Goal: Task Accomplishment & Management: Manage account settings

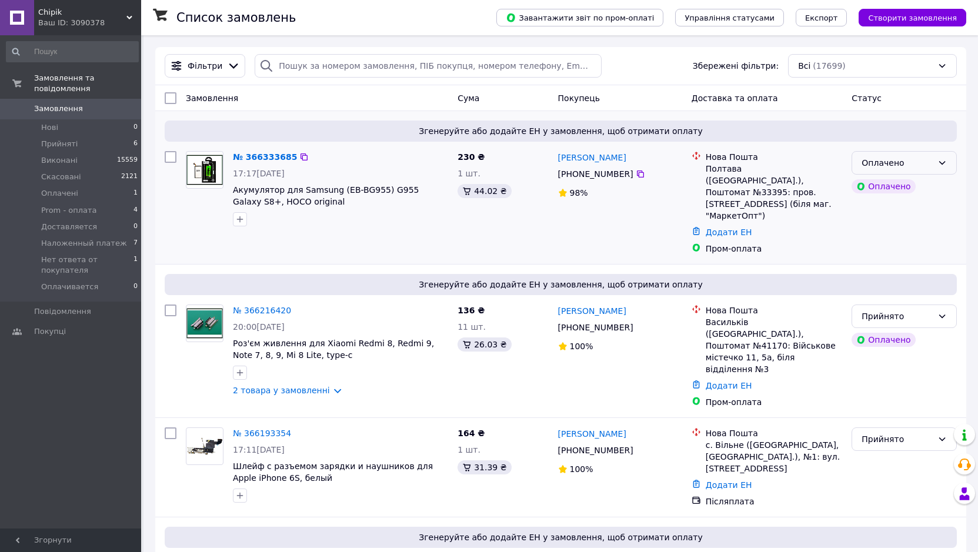
click at [935, 166] on div "Оплачено" at bounding box center [904, 163] width 105 height 24
click at [925, 183] on li "Прийнято" at bounding box center [904, 188] width 104 height 21
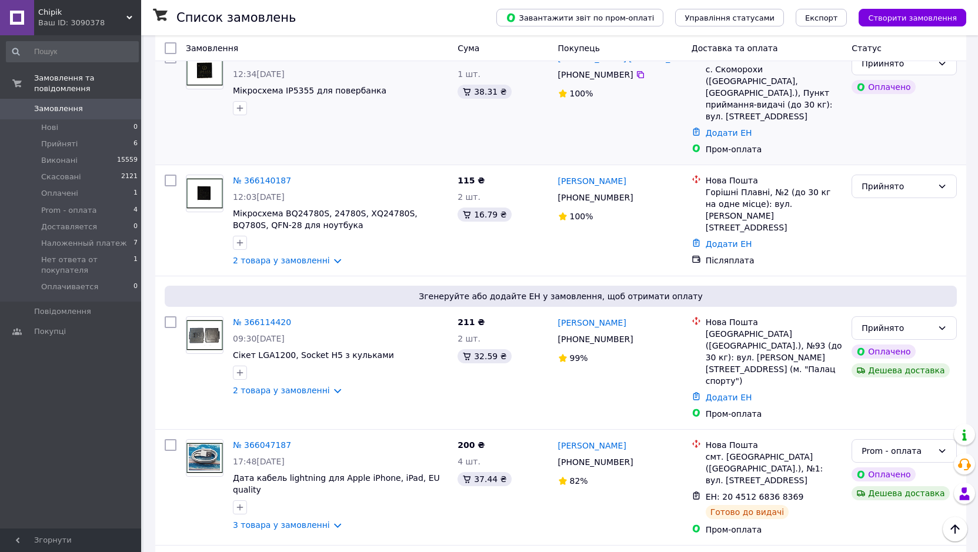
scroll to position [647, 0]
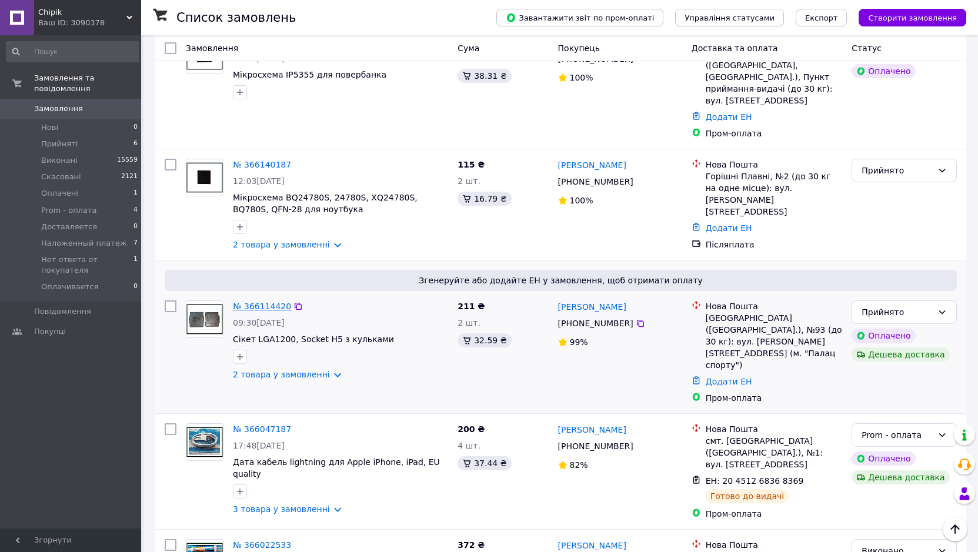
click at [266, 302] on link "№ 366114420" at bounding box center [262, 306] width 58 height 9
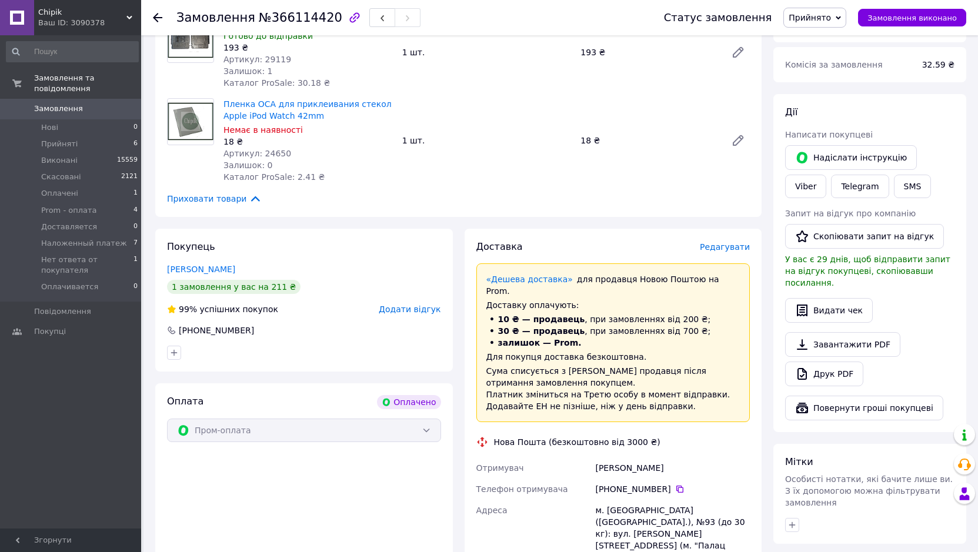
scroll to position [471, 0]
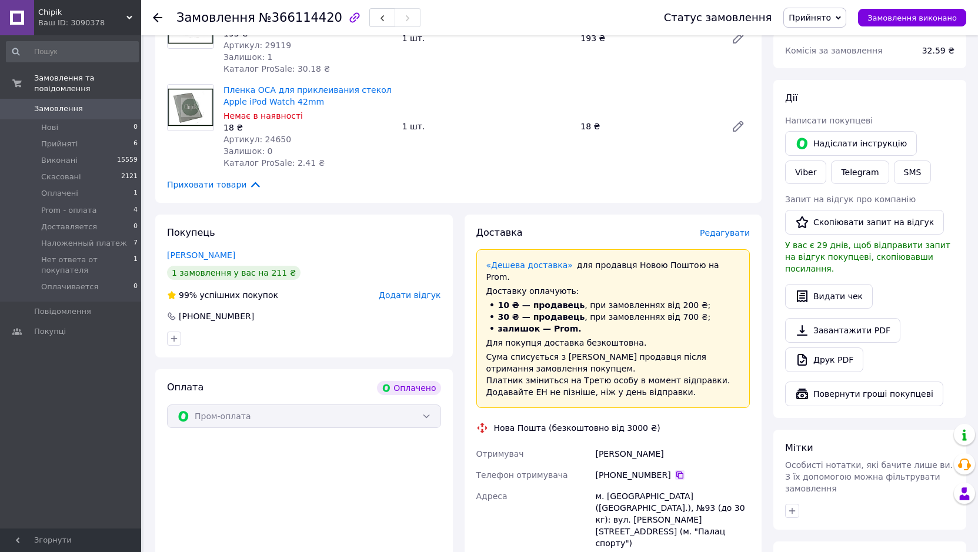
click at [675, 471] on icon at bounding box center [679, 475] width 9 height 9
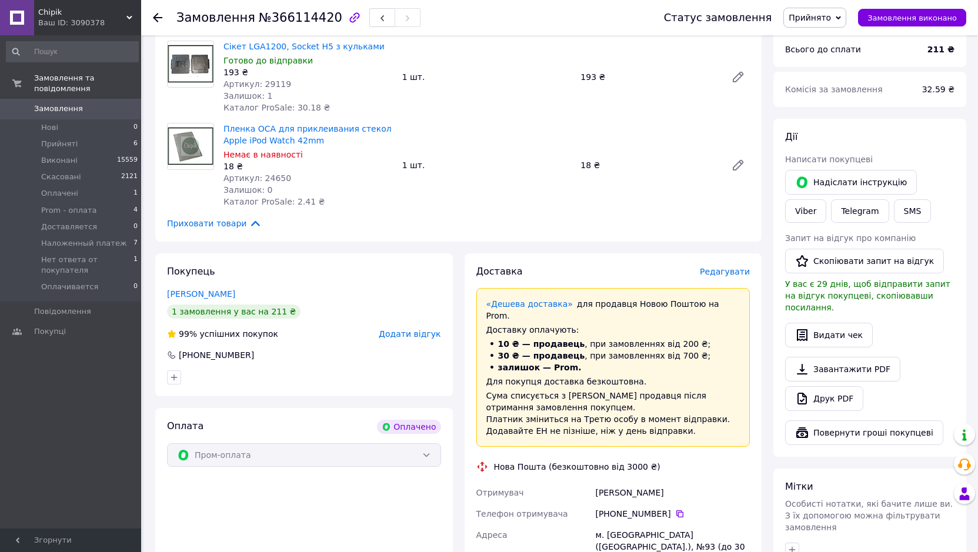
scroll to position [412, 0]
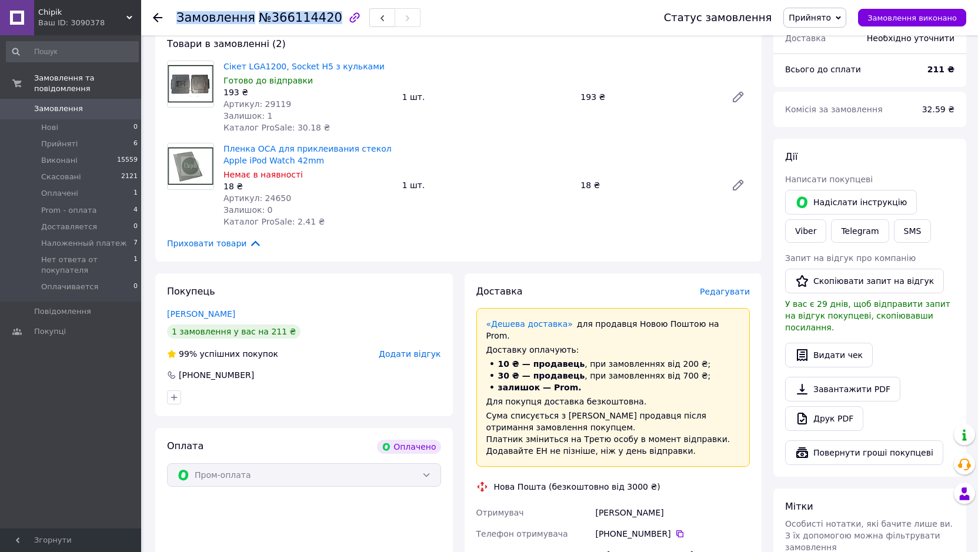
drag, startPoint x: 322, startPoint y: 21, endPoint x: 179, endPoint y: 24, distance: 143.0
click at [179, 24] on h1 "Замовлення №366114420" at bounding box center [259, 18] width 166 height 14
copy h1 "Замовлення №366114420"
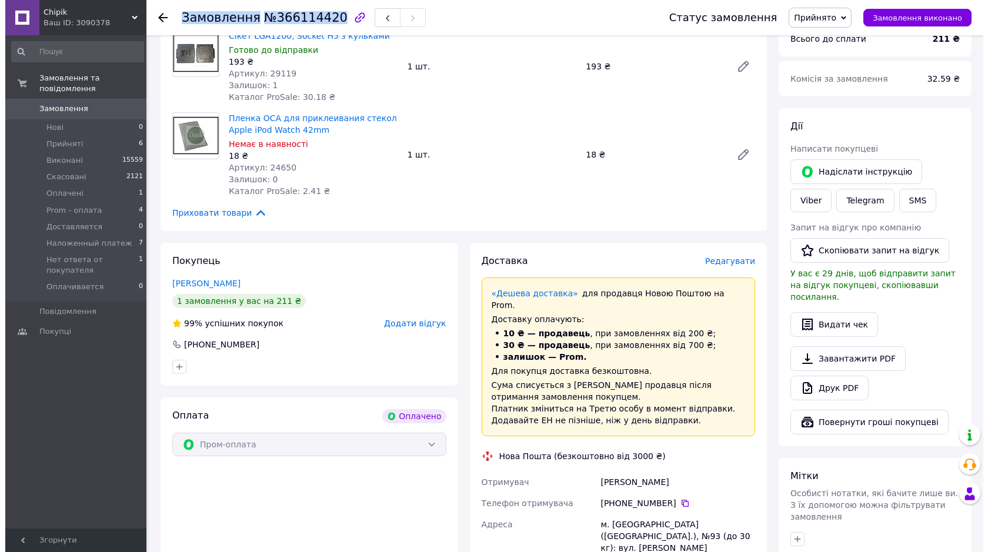
scroll to position [471, 0]
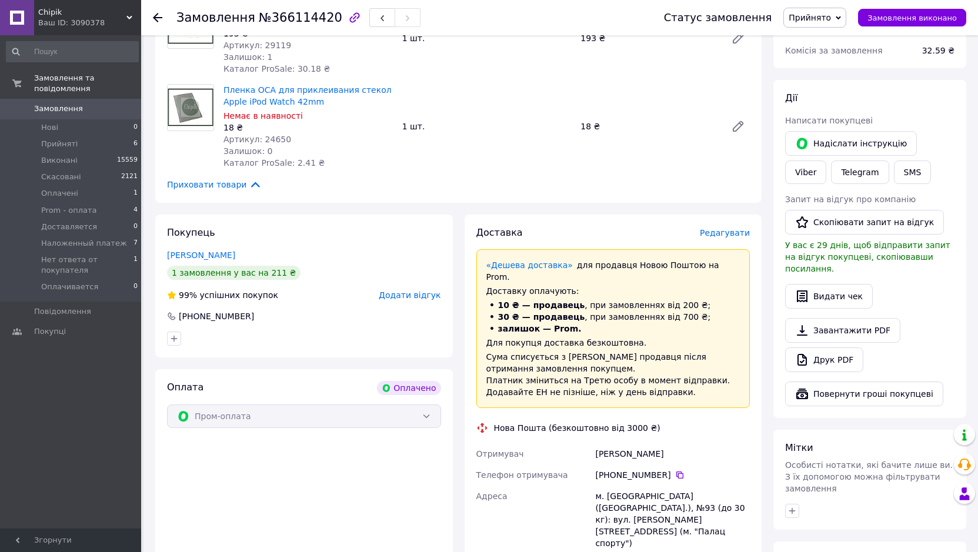
click at [727, 228] on span "Редагувати" at bounding box center [725, 232] width 50 height 9
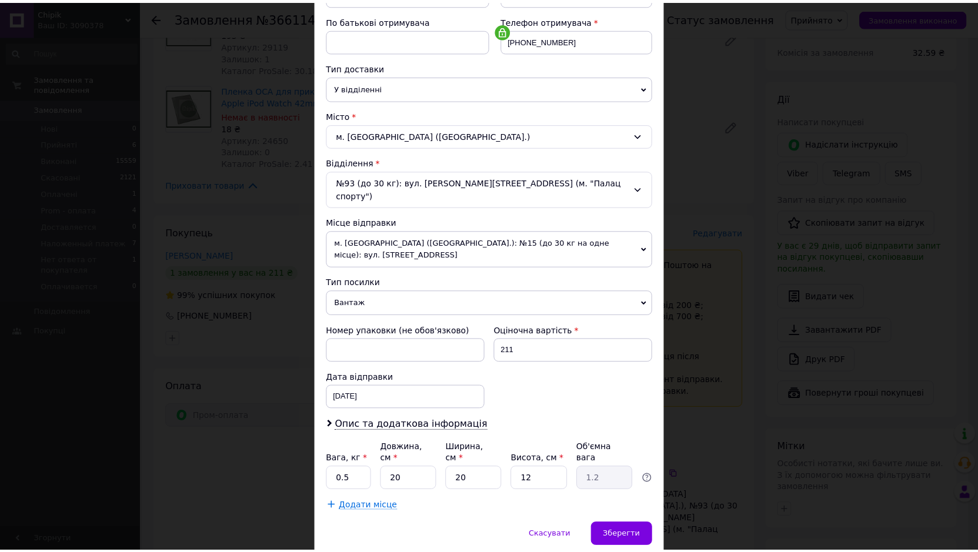
scroll to position [229, 0]
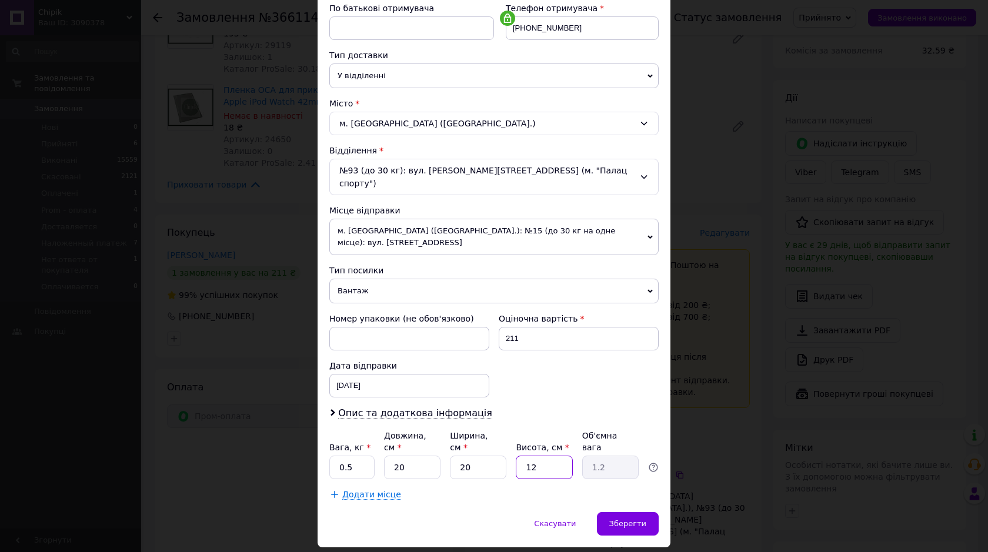
click at [539, 456] on input "12" at bounding box center [544, 468] width 56 height 24
type input "1"
type input "0.1"
type input "5"
type input "0.5"
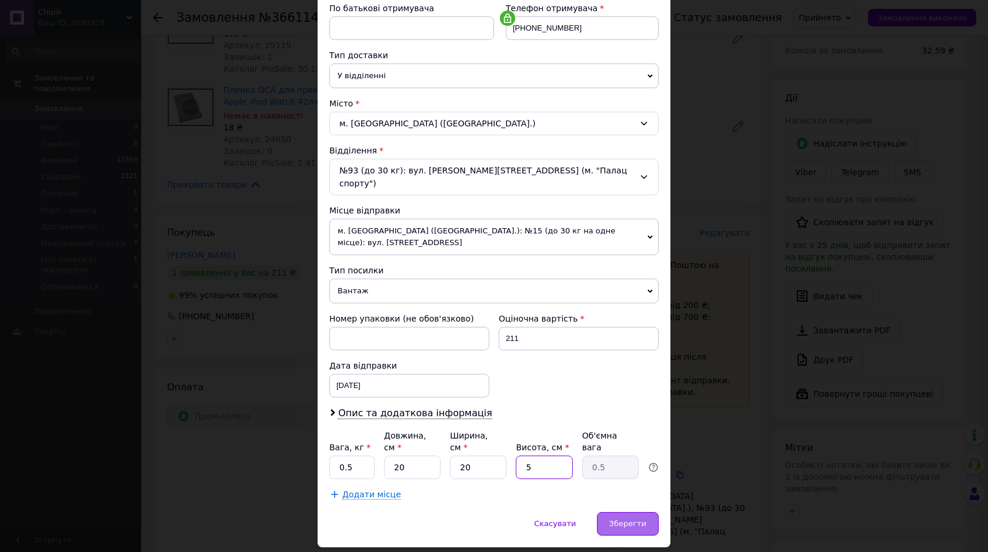
type input "5"
click at [637, 519] on span "Зберегти" at bounding box center [627, 523] width 37 height 9
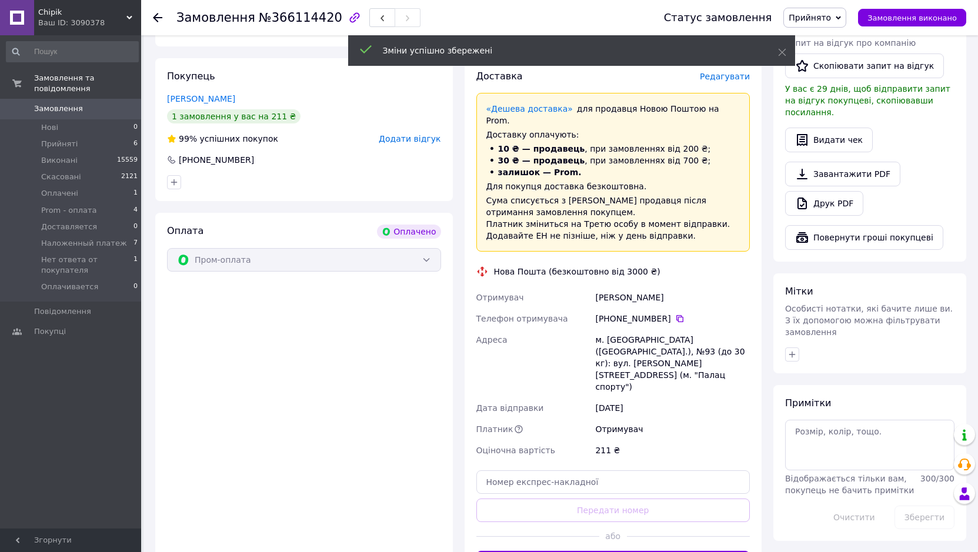
scroll to position [647, 0]
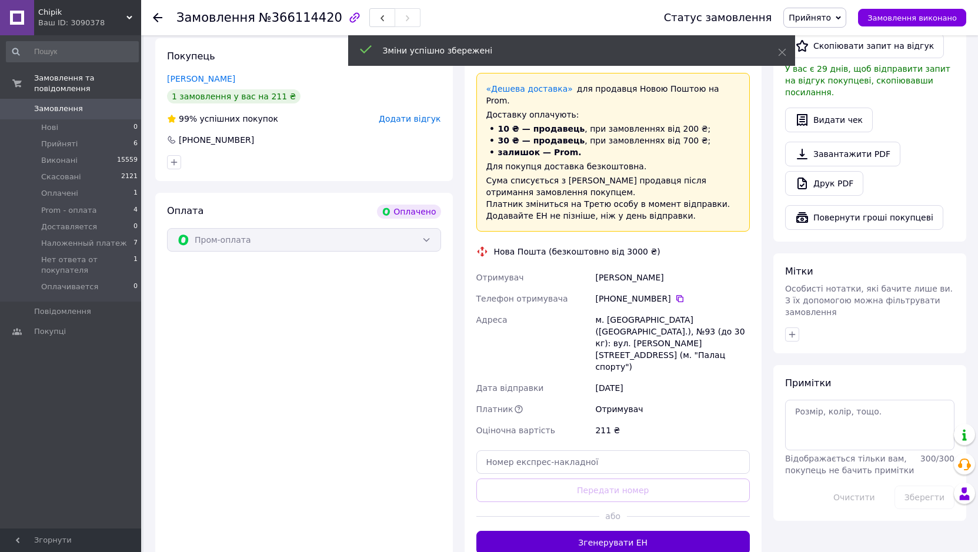
click at [618, 531] on button "Згенерувати ЕН" at bounding box center [613, 543] width 274 height 24
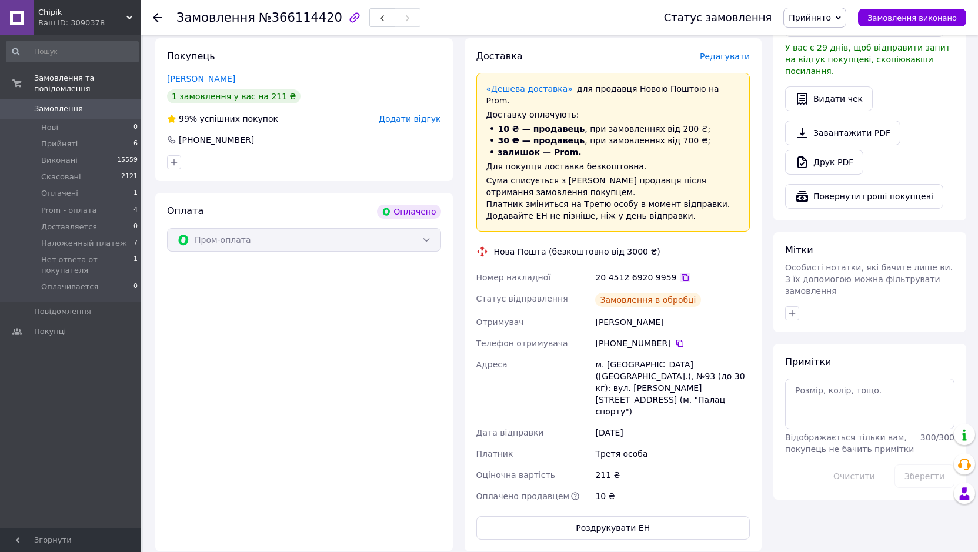
click at [682, 274] on icon at bounding box center [685, 277] width 7 height 7
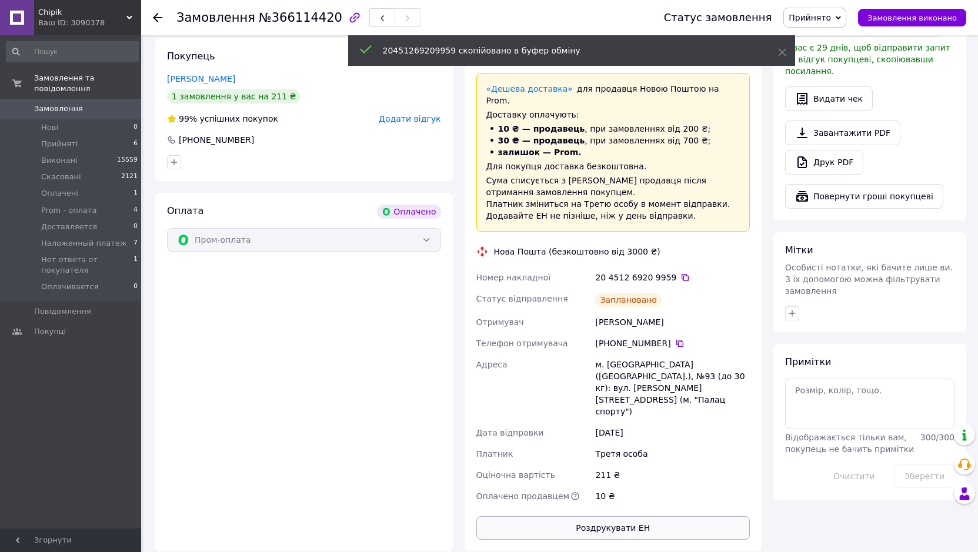
click at [564, 516] on button "Роздрукувати ЕН" at bounding box center [613, 528] width 274 height 24
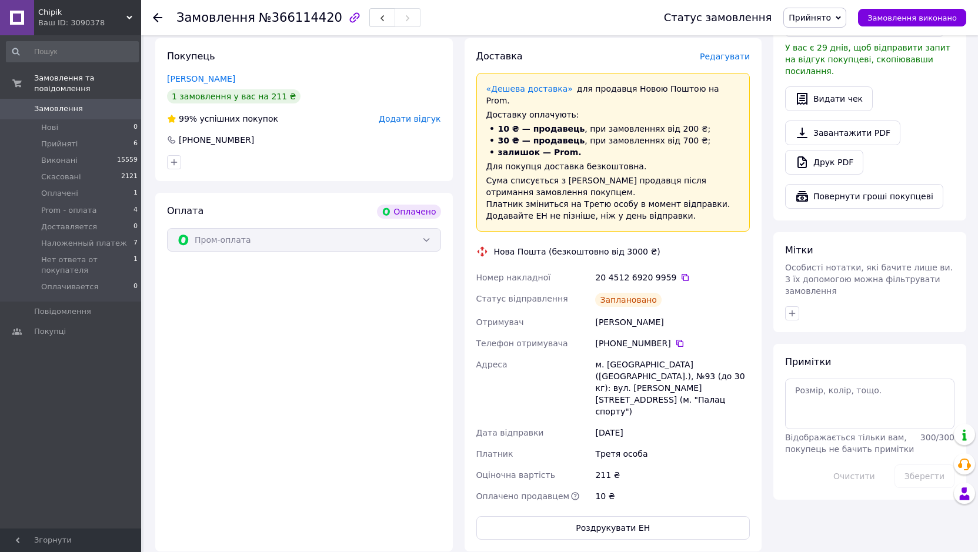
click at [819, 21] on span "Прийнято" at bounding box center [810, 17] width 42 height 9
click at [854, 92] on li "Prom - оплата" at bounding box center [843, 94] width 118 height 18
click at [49, 139] on span "Прийняті" at bounding box center [59, 144] width 36 height 11
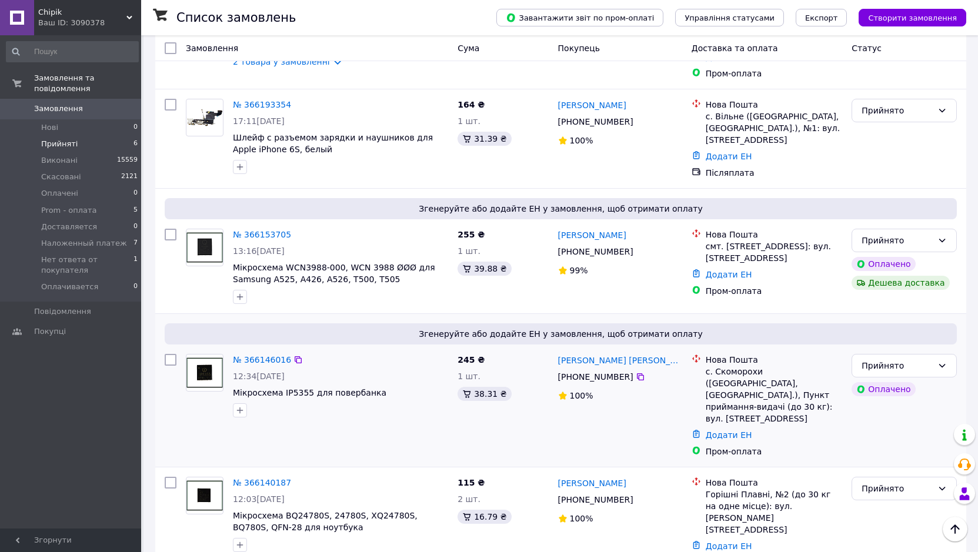
scroll to position [371, 0]
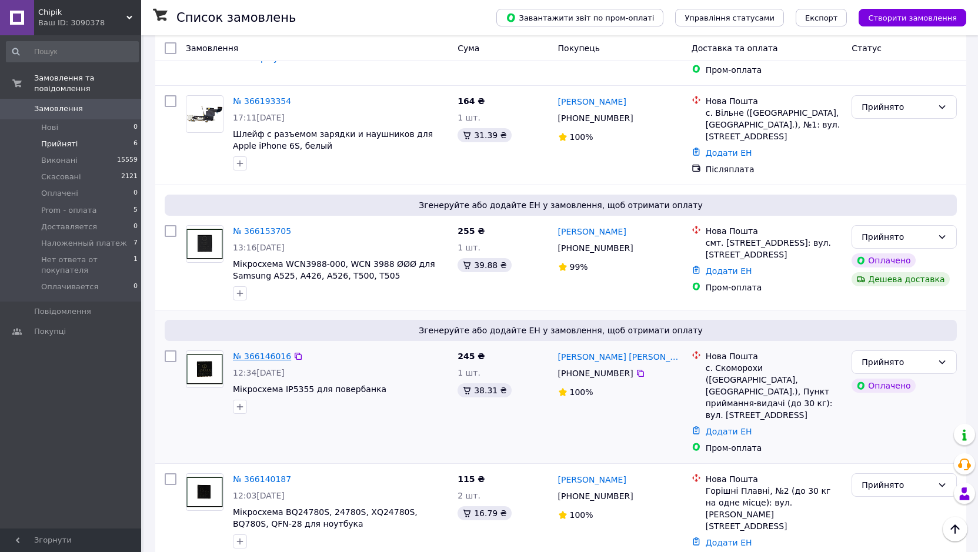
click at [269, 352] on link "№ 366146016" at bounding box center [262, 356] width 58 height 9
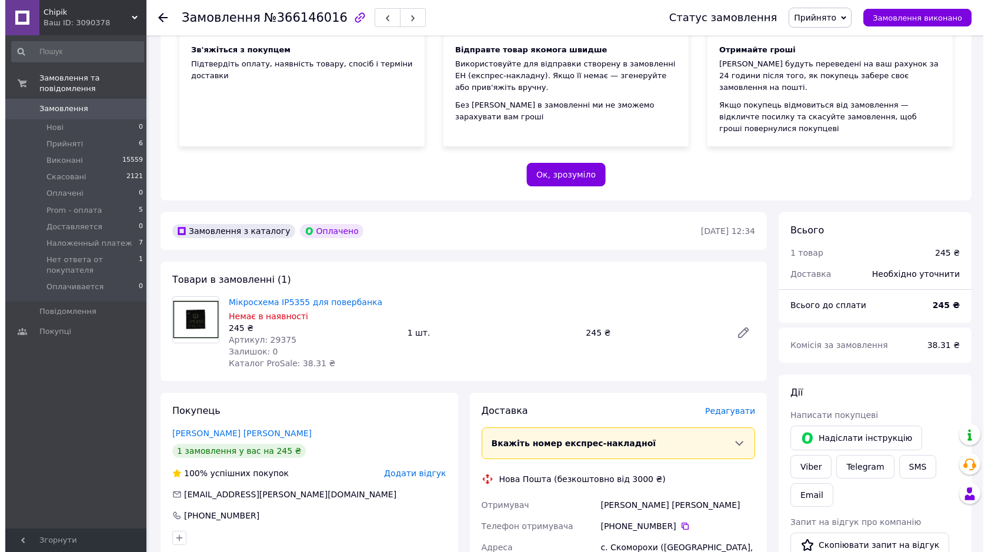
scroll to position [176, 0]
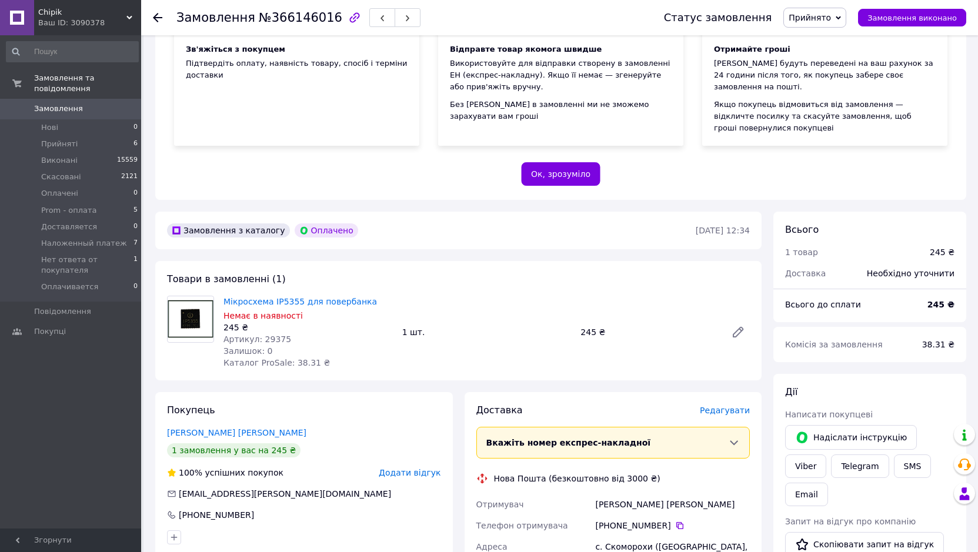
click at [743, 406] on span "Редагувати" at bounding box center [725, 410] width 50 height 9
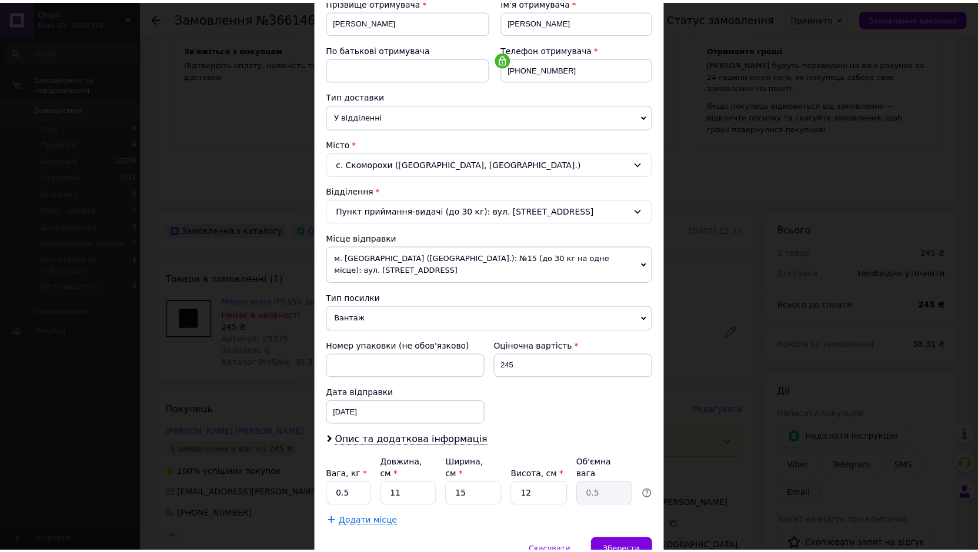
scroll to position [229, 0]
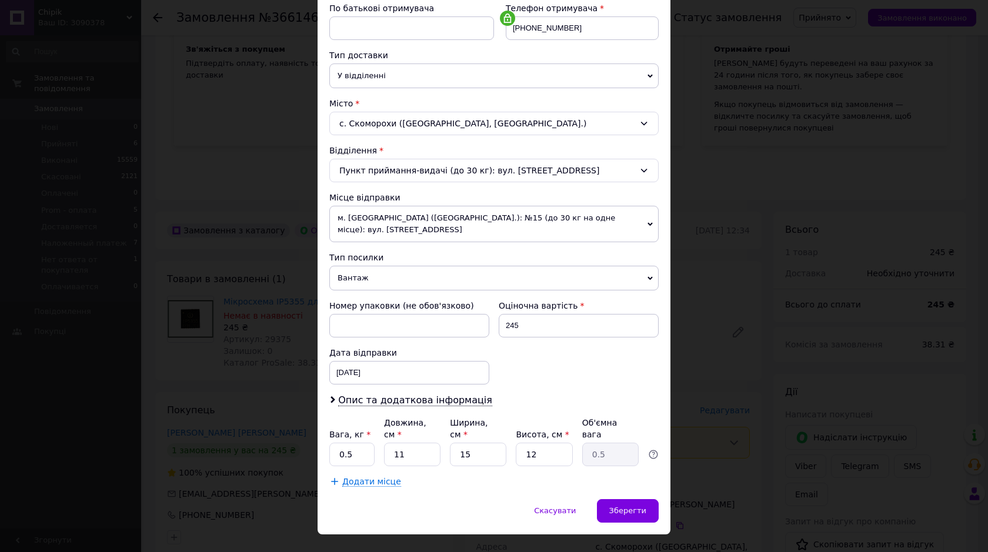
click at [718, 469] on div "× Редагування доставки Спосіб доставки Нова Пошта (безкоштовно від 3000 ₴) Плат…" at bounding box center [494, 276] width 988 height 552
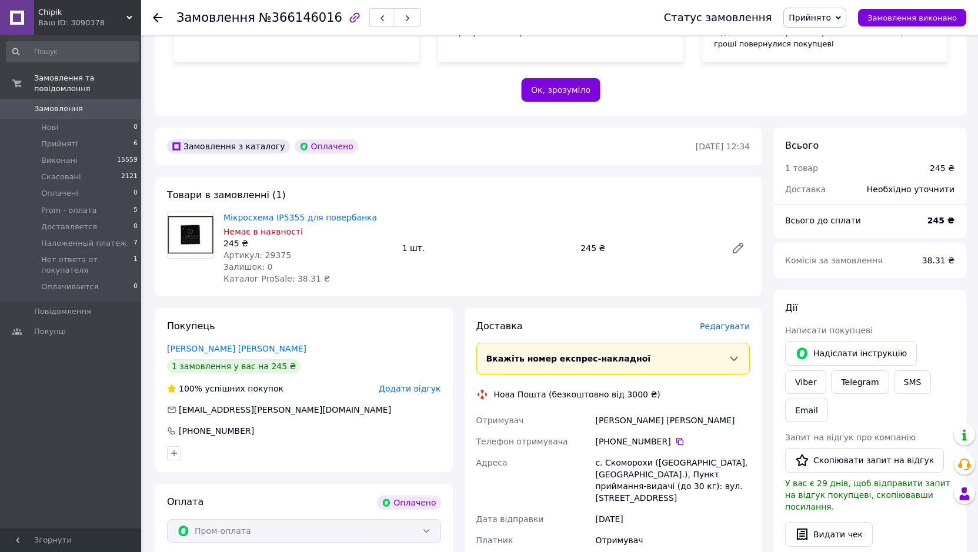
scroll to position [294, 0]
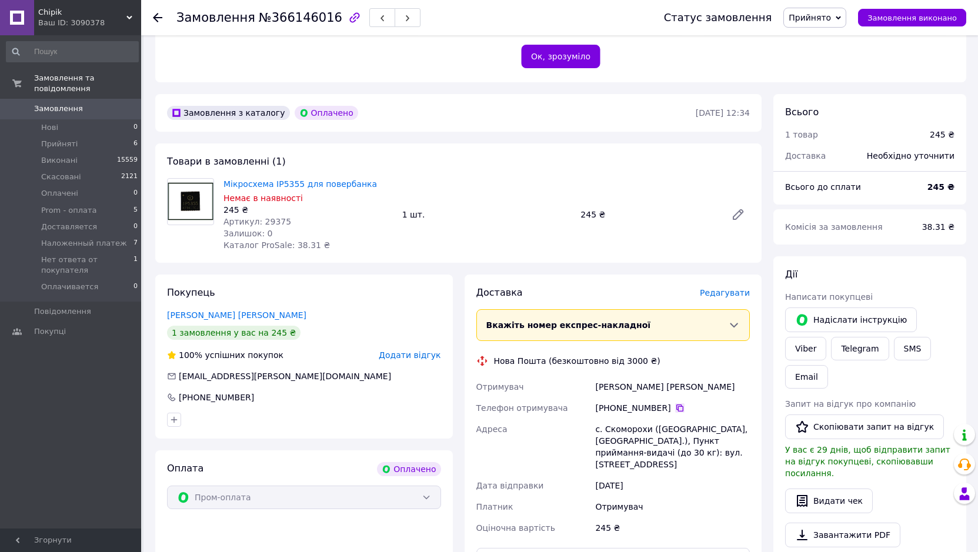
click at [675, 403] on icon at bounding box center [679, 407] width 9 height 9
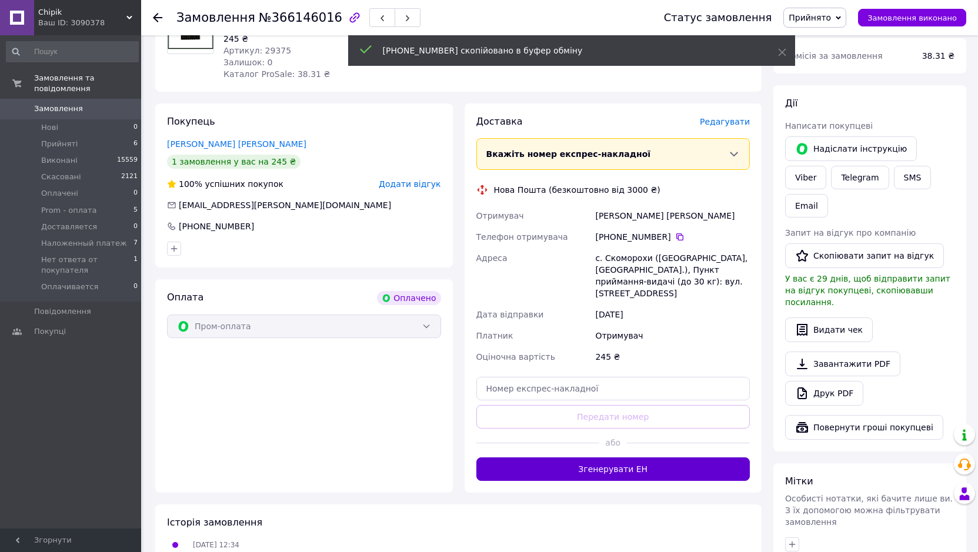
scroll to position [471, 0]
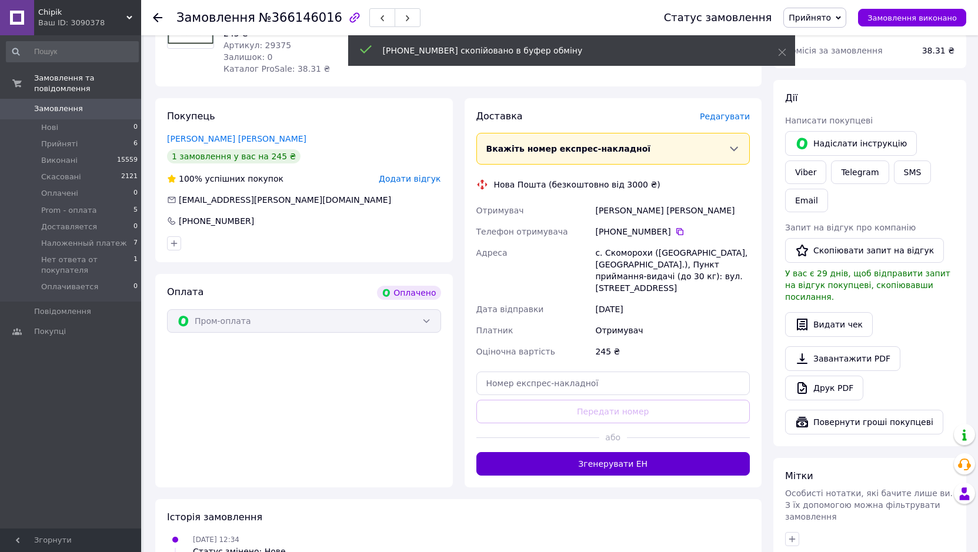
click at [612, 452] on button "Згенерувати ЕН" at bounding box center [613, 464] width 274 height 24
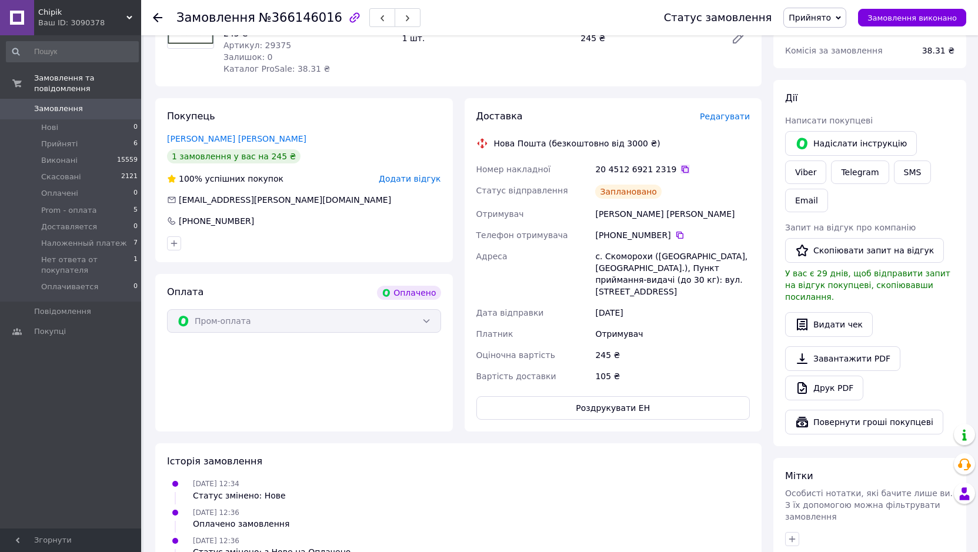
click at [680, 165] on icon at bounding box center [684, 169] width 9 height 9
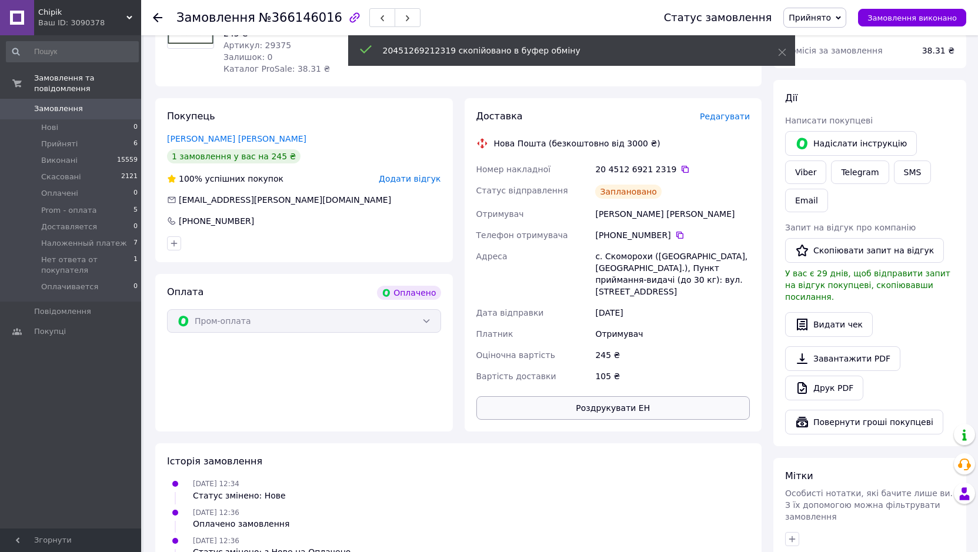
click at [613, 396] on button "Роздрукувати ЕН" at bounding box center [613, 408] width 274 height 24
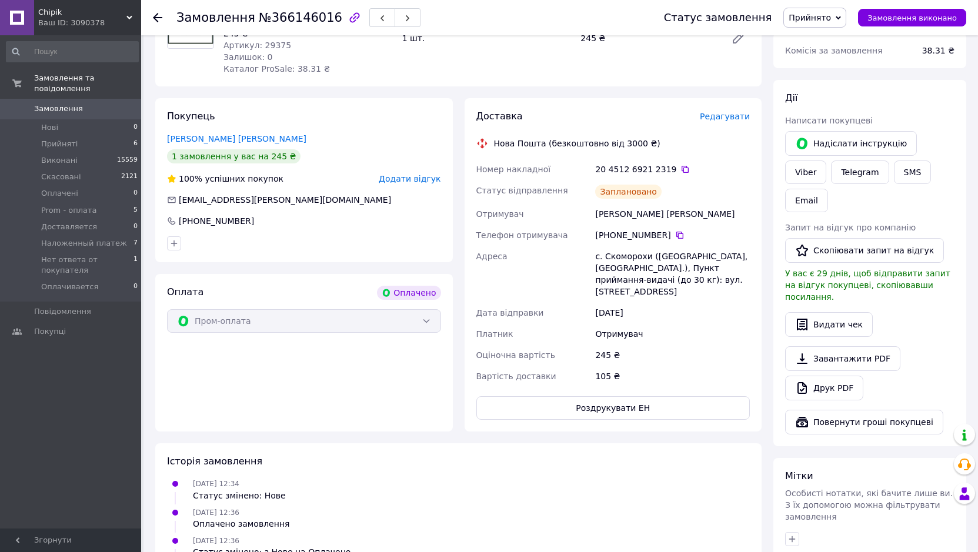
click at [831, 19] on span "Прийнято" at bounding box center [810, 17] width 42 height 9
click at [843, 92] on li "Prom - оплата" at bounding box center [843, 94] width 118 height 18
drag, startPoint x: 535, startPoint y: 477, endPoint x: 590, endPoint y: 421, distance: 78.6
click at [536, 506] on div "[DATE] 12:36 Оплачено замовлення" at bounding box center [458, 518] width 592 height 24
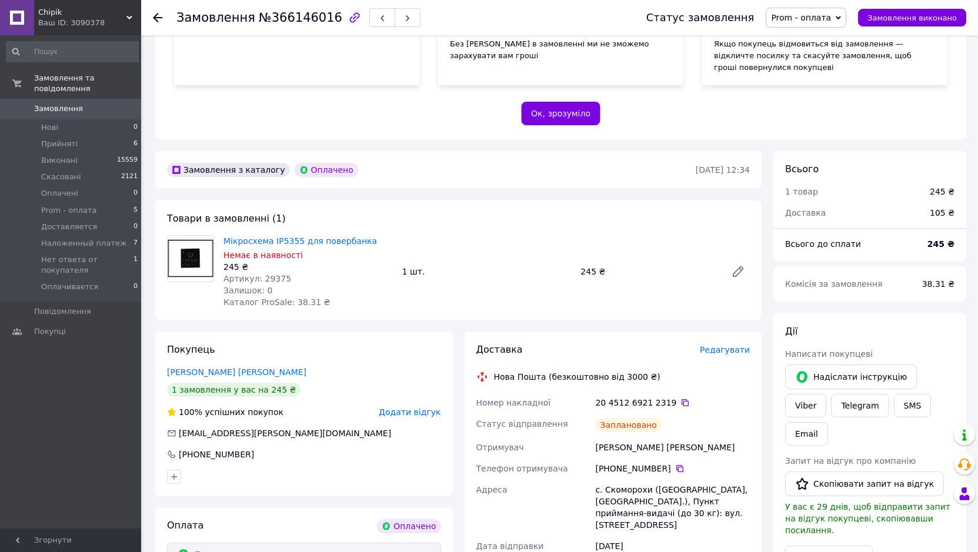
scroll to position [235, 0]
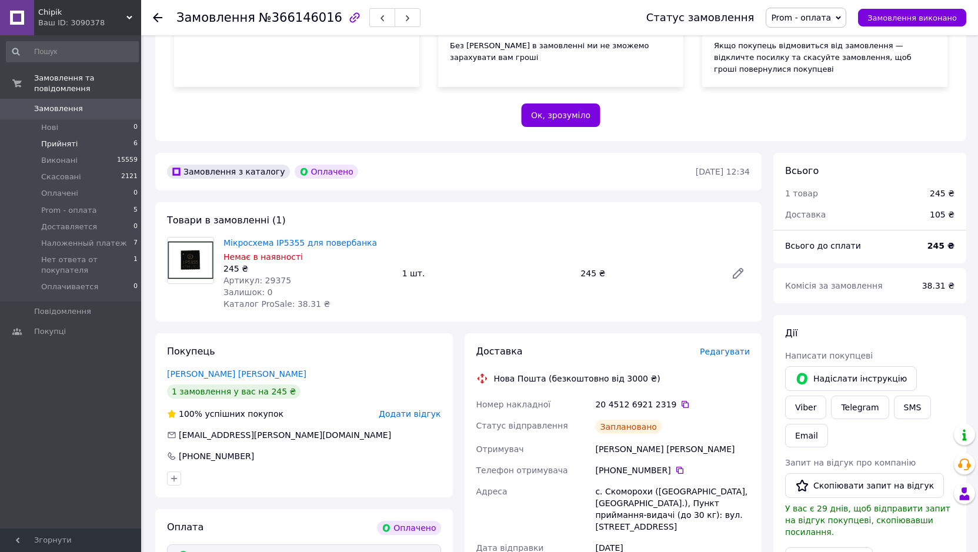
click at [78, 136] on li "Прийняті 6" at bounding box center [72, 144] width 145 height 16
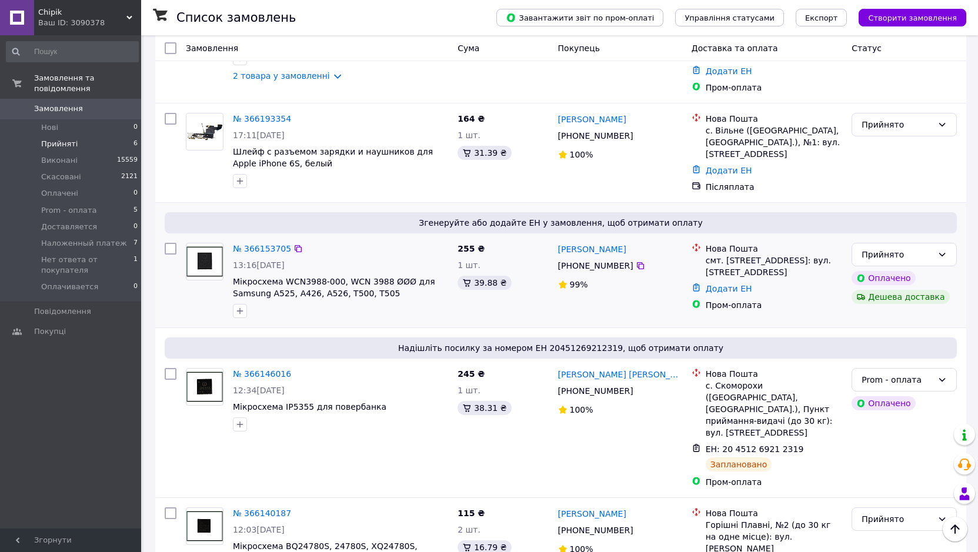
scroll to position [387, 0]
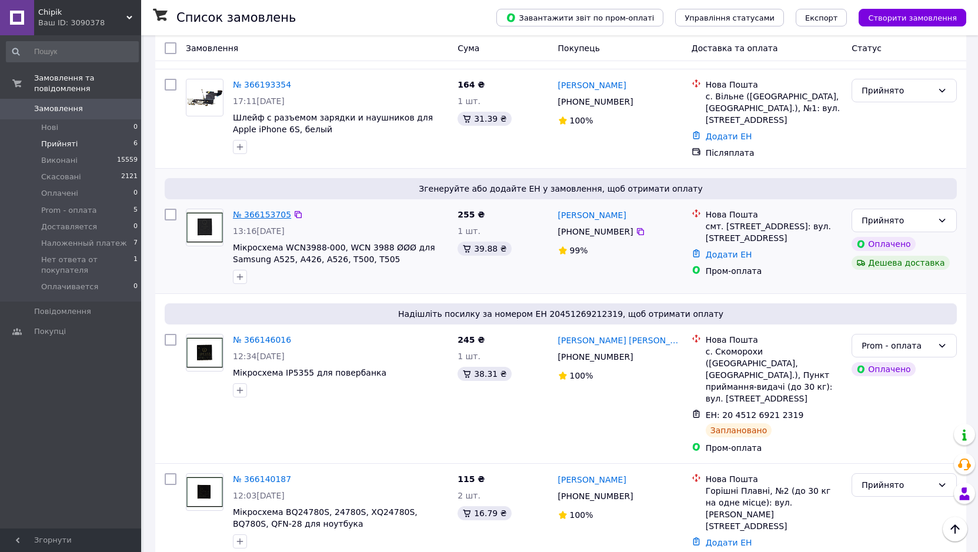
click at [271, 210] on link "№ 366153705" at bounding box center [262, 214] width 58 height 9
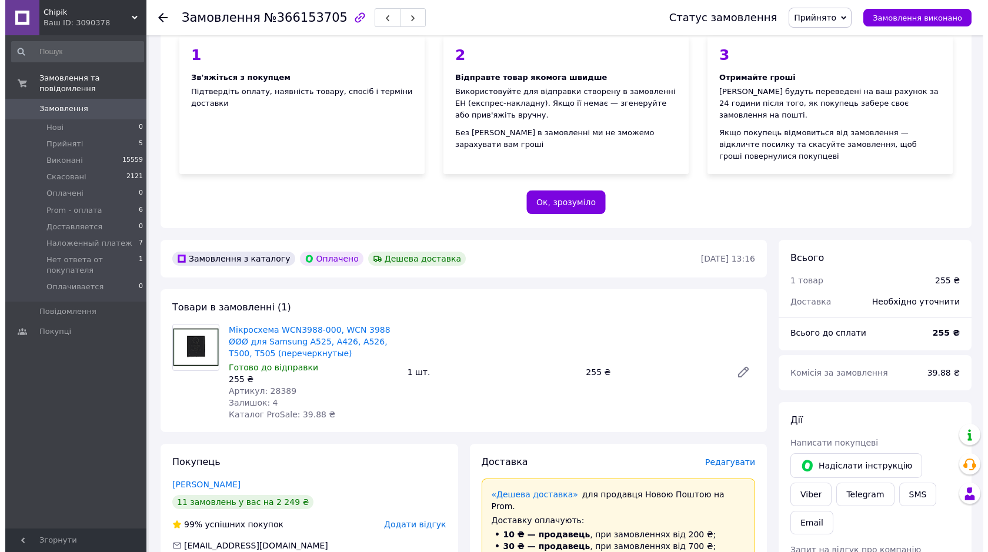
scroll to position [176, 0]
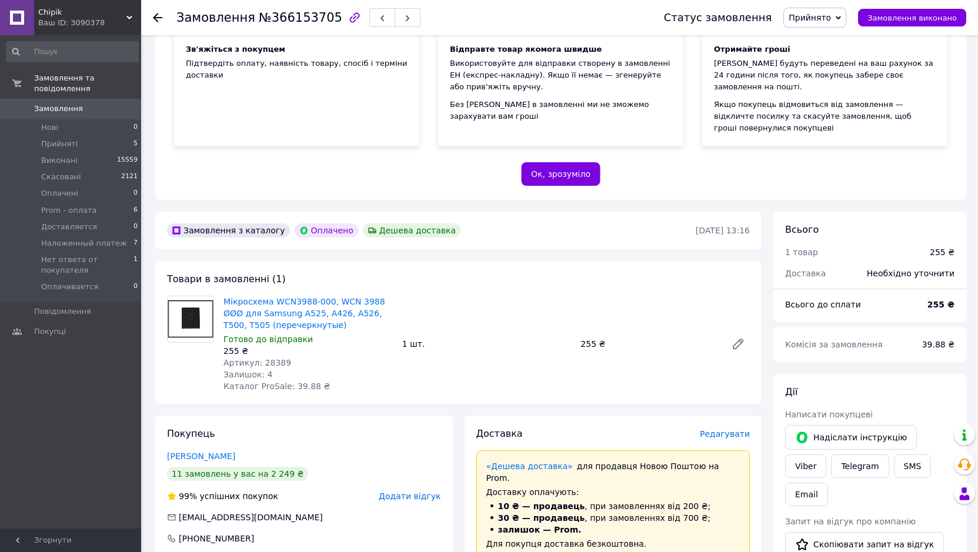
click at [735, 429] on span "Редагувати" at bounding box center [725, 433] width 50 height 9
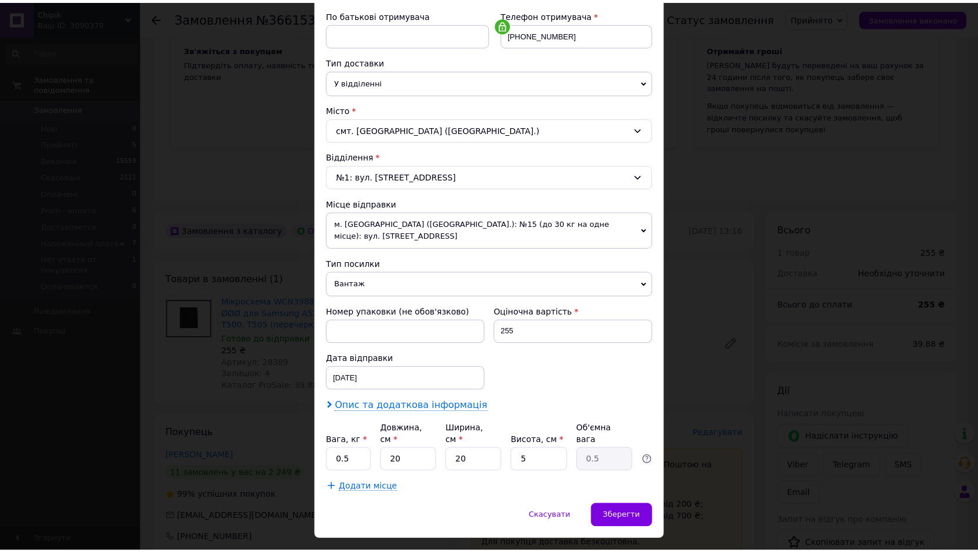
scroll to position [229, 0]
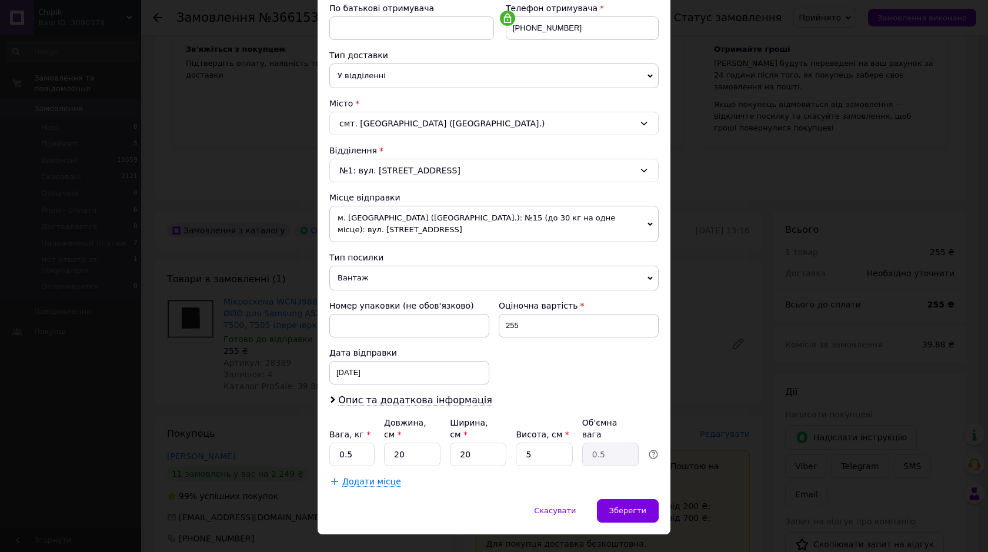
click at [704, 451] on div "× Редагування доставки Спосіб доставки Нова Пошта (безкоштовно від 3000 ₴) Плат…" at bounding box center [494, 276] width 988 height 552
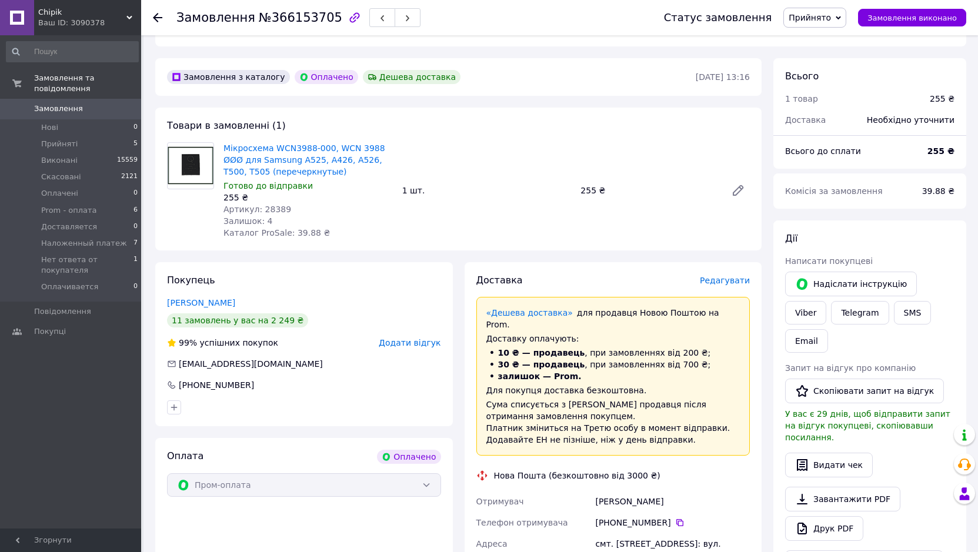
scroll to position [353, 0]
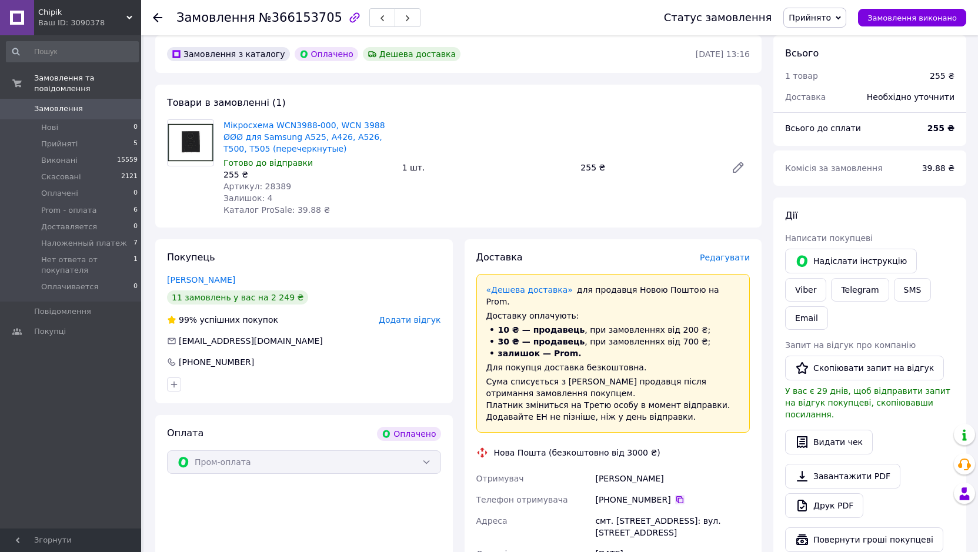
click at [675, 495] on icon at bounding box center [679, 499] width 9 height 9
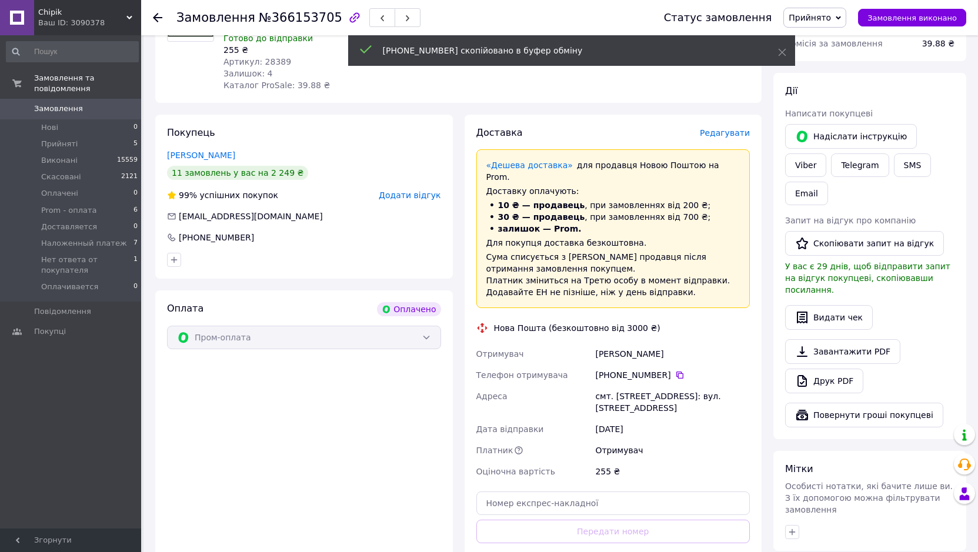
scroll to position [529, 0]
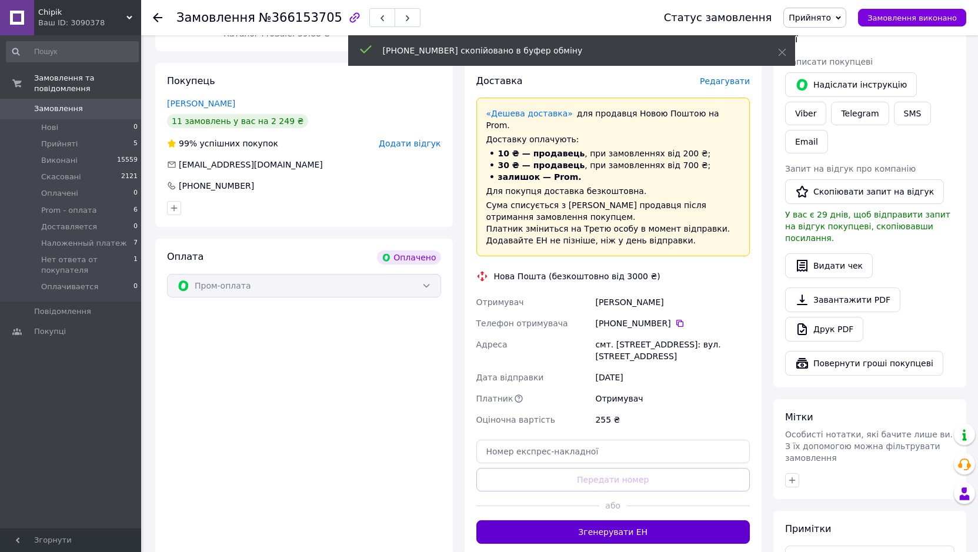
click at [611, 521] on button "Згенерувати ЕН" at bounding box center [613, 533] width 274 height 24
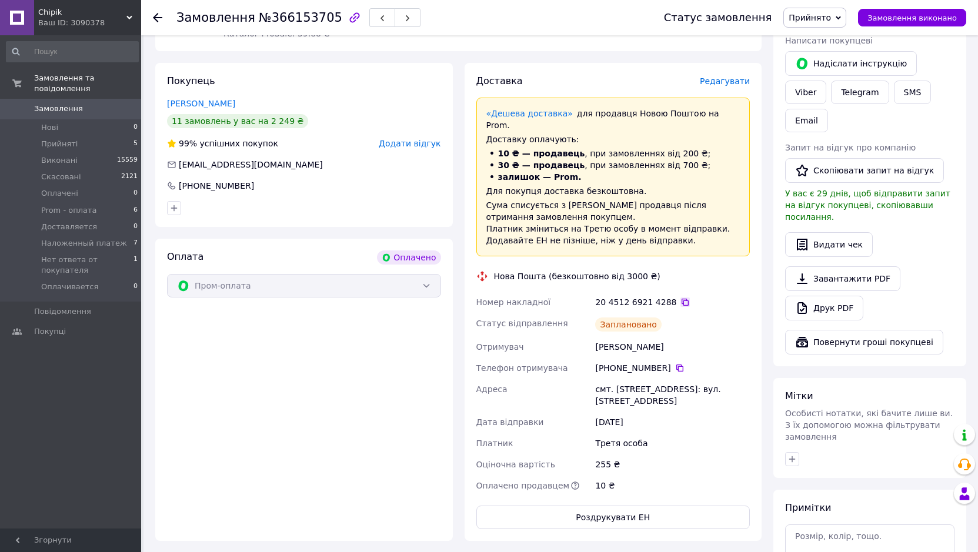
click at [680, 298] on icon at bounding box center [684, 302] width 9 height 9
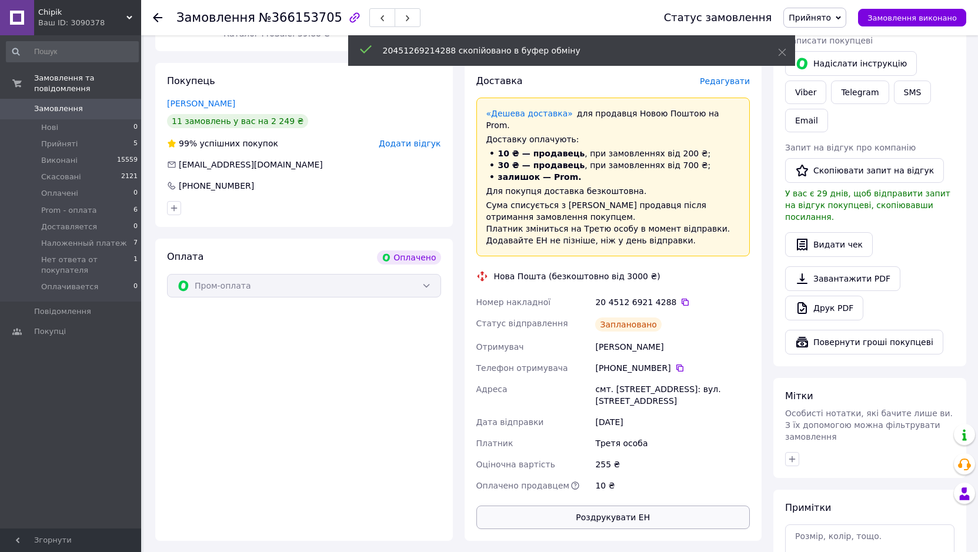
click at [632, 506] on button "Роздрукувати ЕН" at bounding box center [613, 518] width 274 height 24
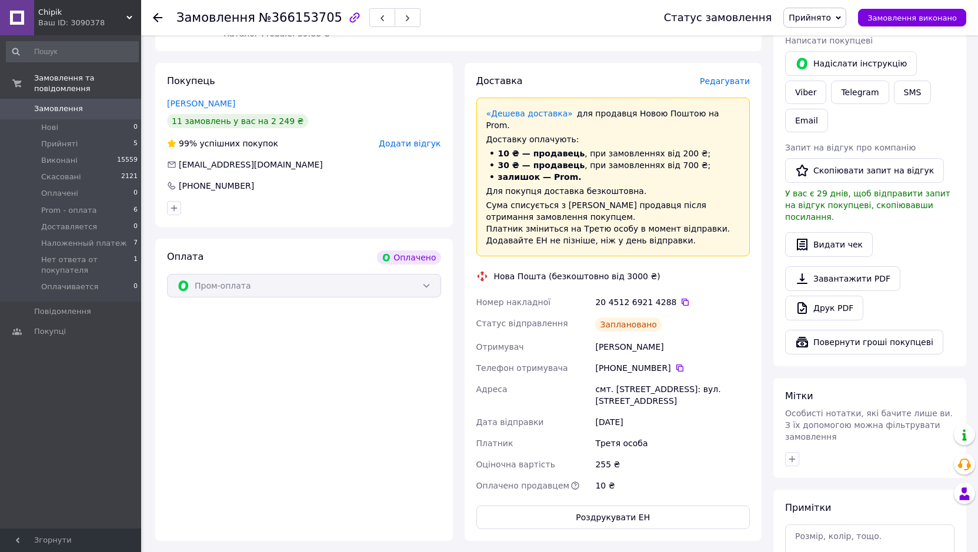
click at [838, 24] on span "Прийнято" at bounding box center [814, 18] width 63 height 20
click at [852, 96] on li "Prom - оплата" at bounding box center [843, 94] width 118 height 18
click at [85, 136] on li "Прийняті 5" at bounding box center [72, 144] width 145 height 16
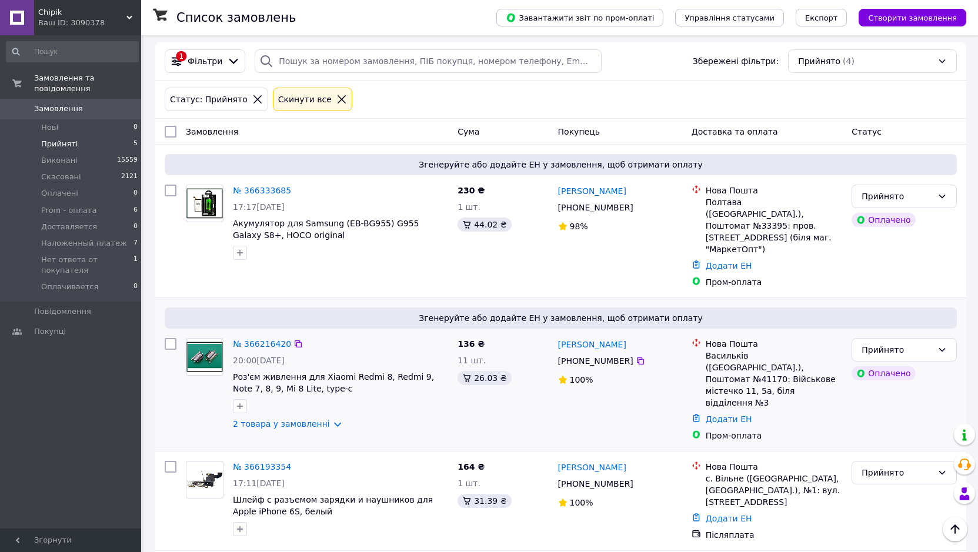
scroll to position [3, 0]
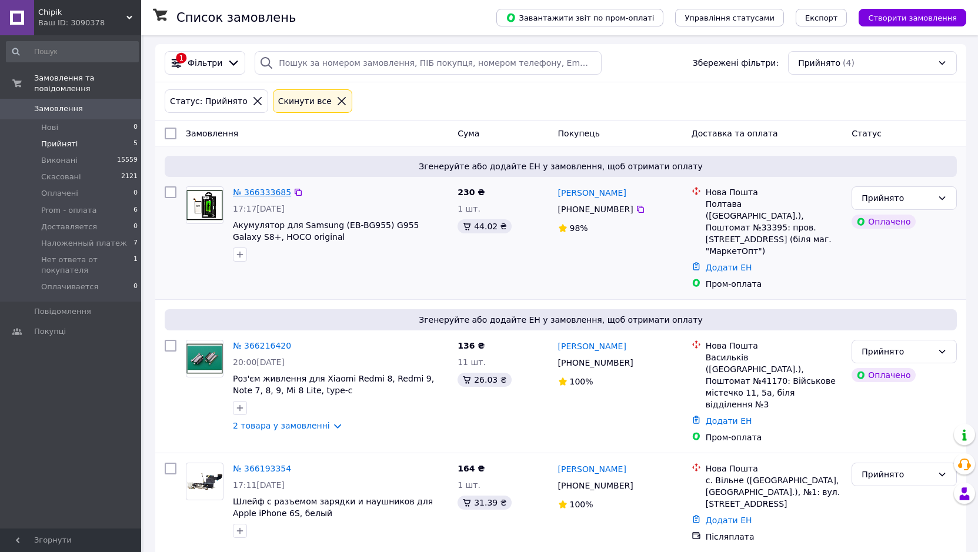
click at [255, 194] on link "№ 366333685" at bounding box center [262, 192] width 58 height 9
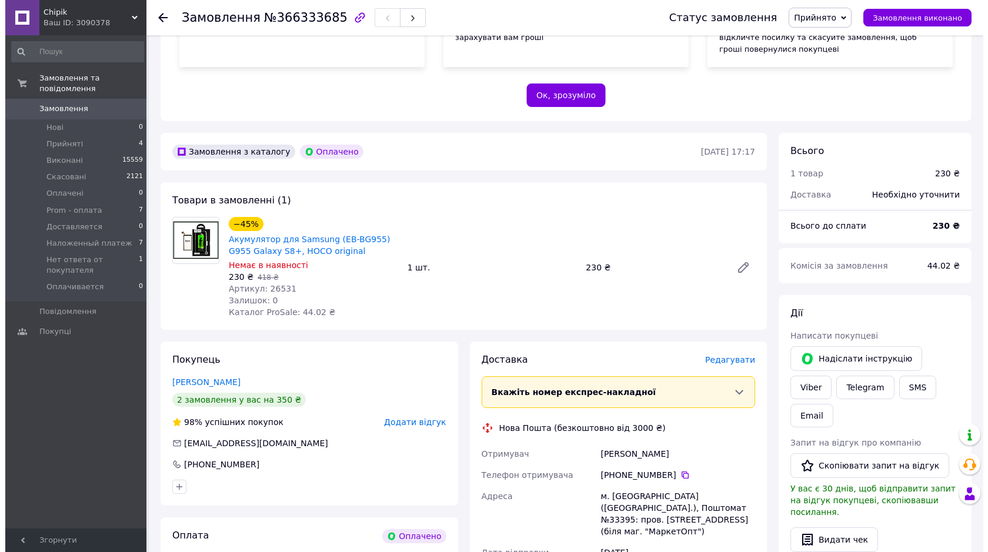
scroll to position [294, 0]
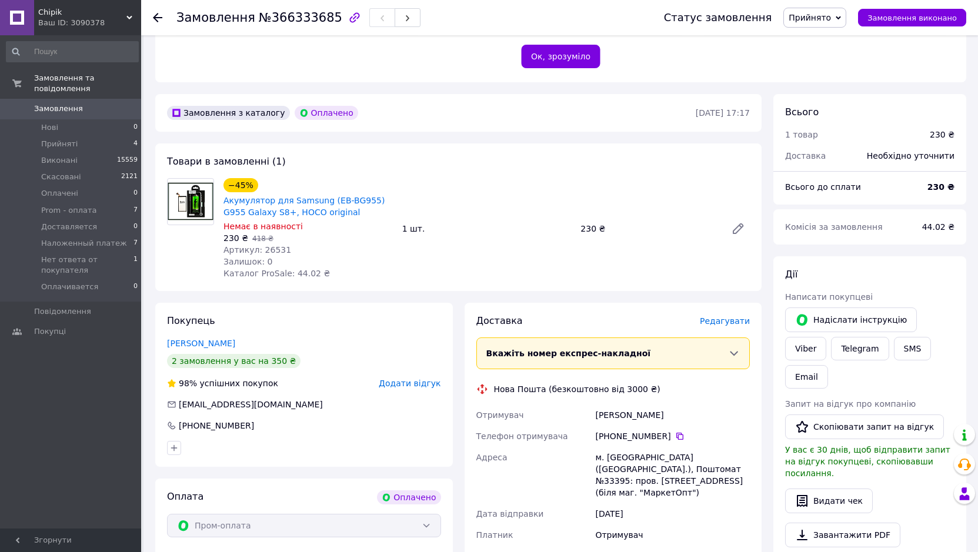
click at [726, 316] on span "Редагувати" at bounding box center [725, 320] width 50 height 9
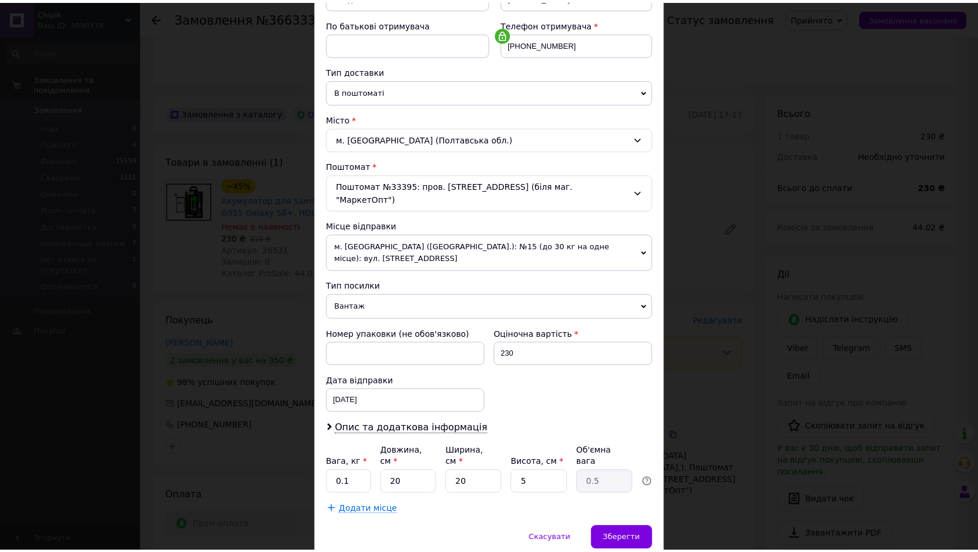
scroll to position [229, 0]
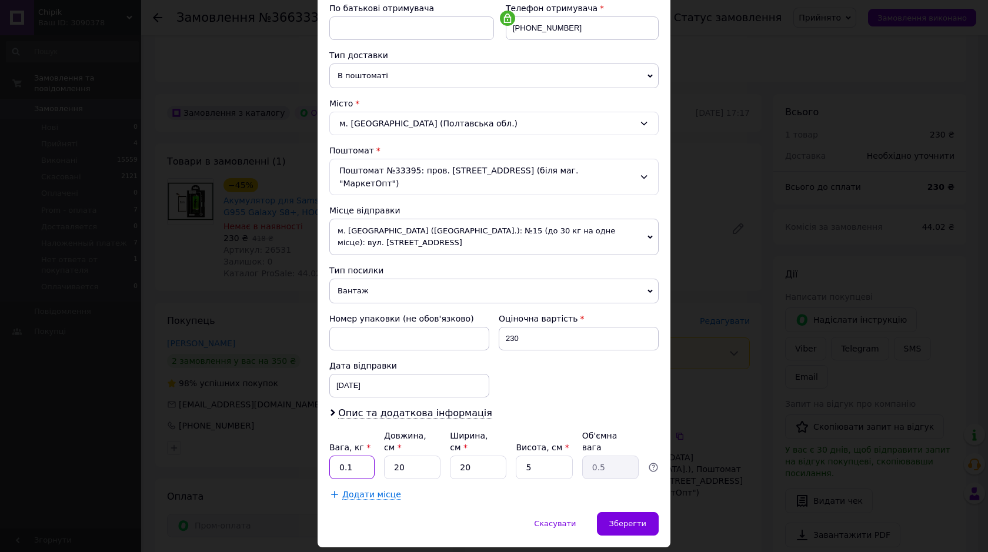
click at [356, 456] on input "0.1" at bounding box center [351, 468] width 45 height 24
type input "0.5"
click at [622, 519] on span "Зберегти" at bounding box center [627, 523] width 37 height 9
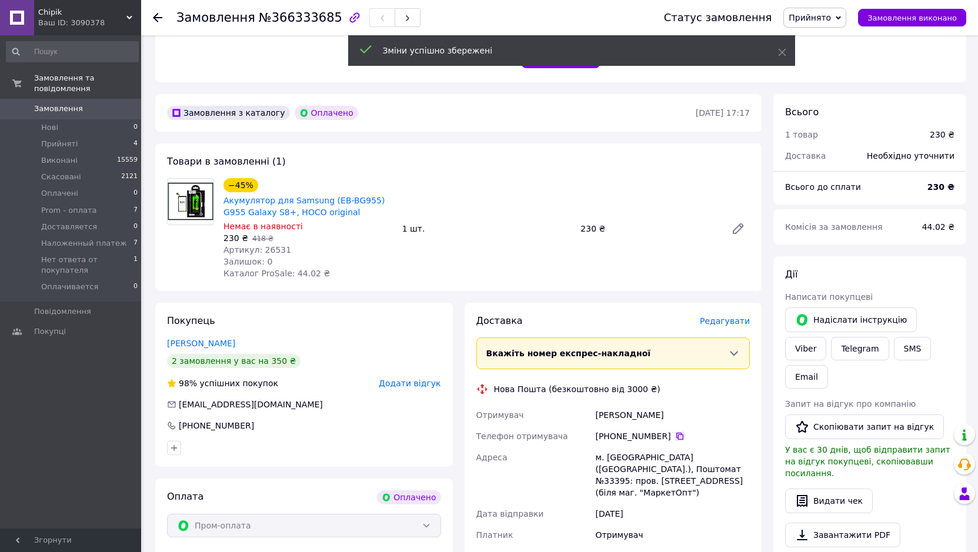
click at [675, 432] on icon at bounding box center [679, 436] width 9 height 9
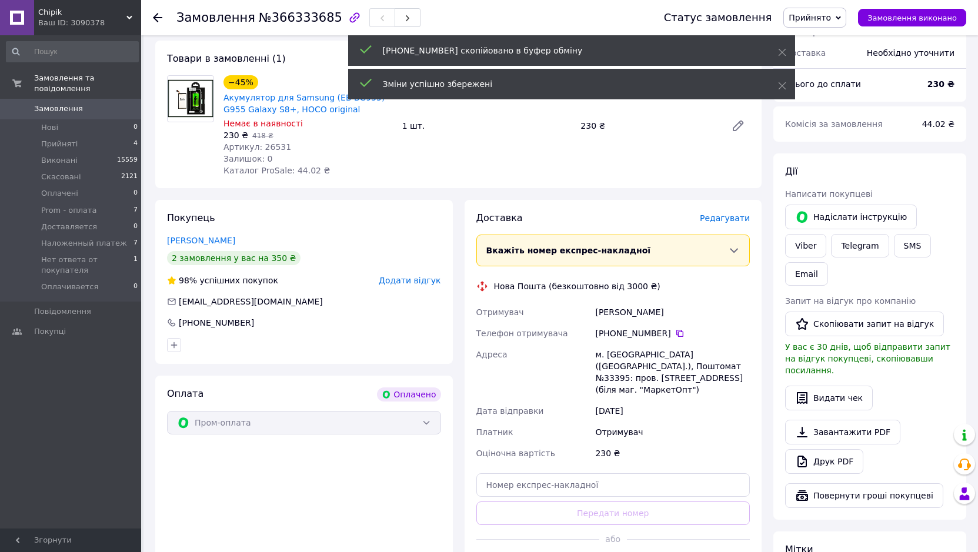
scroll to position [412, 0]
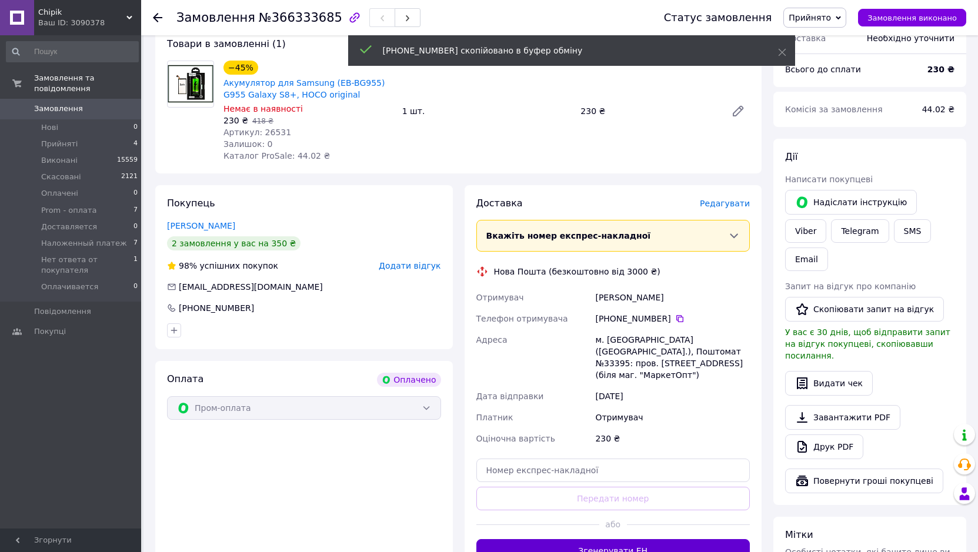
click at [627, 539] on button "Згенерувати ЕН" at bounding box center [613, 551] width 274 height 24
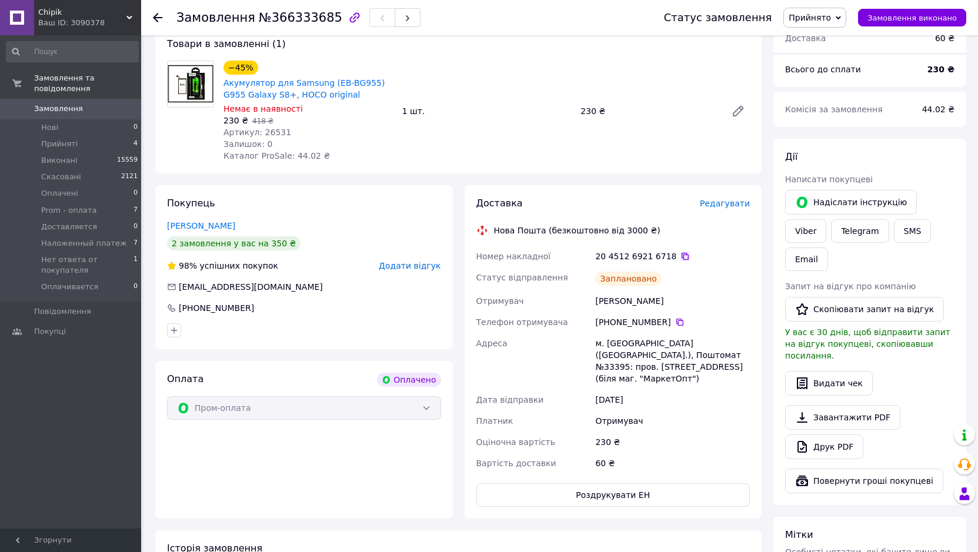
click at [680, 252] on icon at bounding box center [684, 256] width 9 height 9
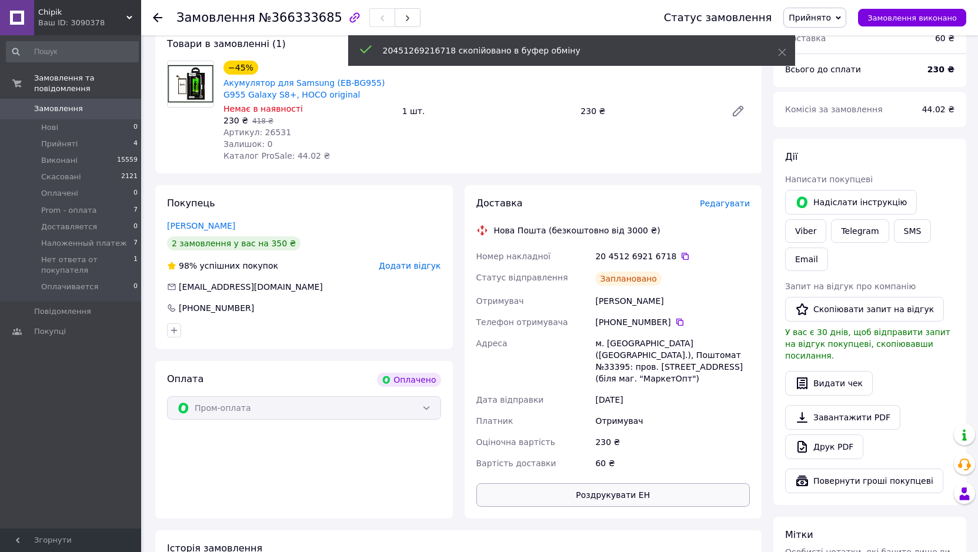
click at [636, 483] on button "Роздрукувати ЕН" at bounding box center [613, 495] width 274 height 24
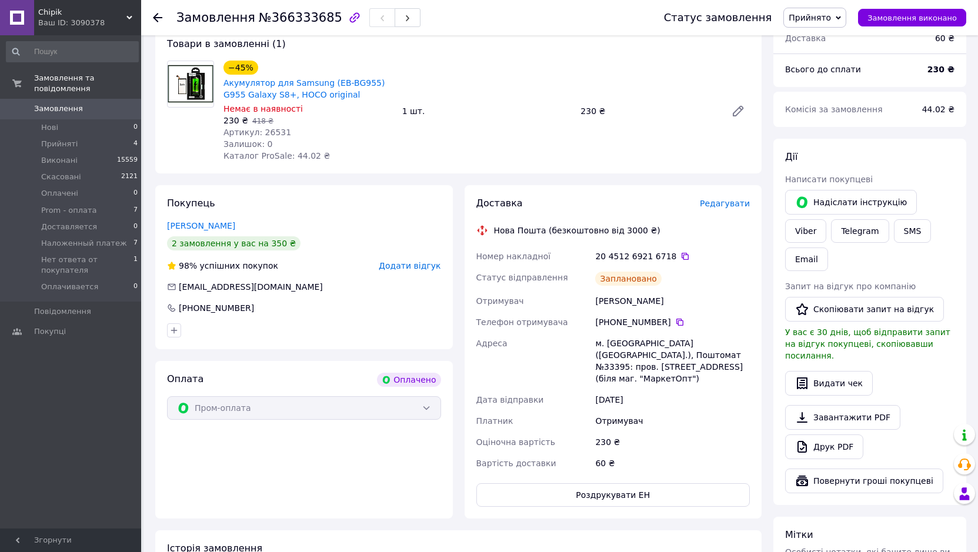
click at [831, 15] on span "Прийнято" at bounding box center [810, 17] width 42 height 9
click at [836, 94] on li "Prom - оплата" at bounding box center [843, 94] width 118 height 18
click at [682, 253] on icon at bounding box center [685, 256] width 7 height 7
click at [65, 139] on span "Прийняті" at bounding box center [59, 144] width 36 height 11
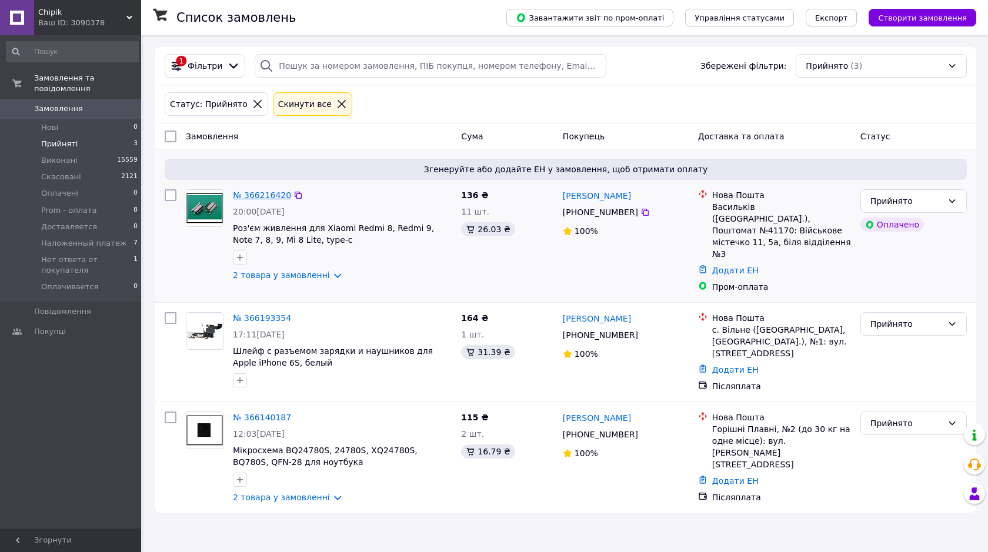
click at [269, 199] on link "№ 366216420" at bounding box center [262, 195] width 58 height 9
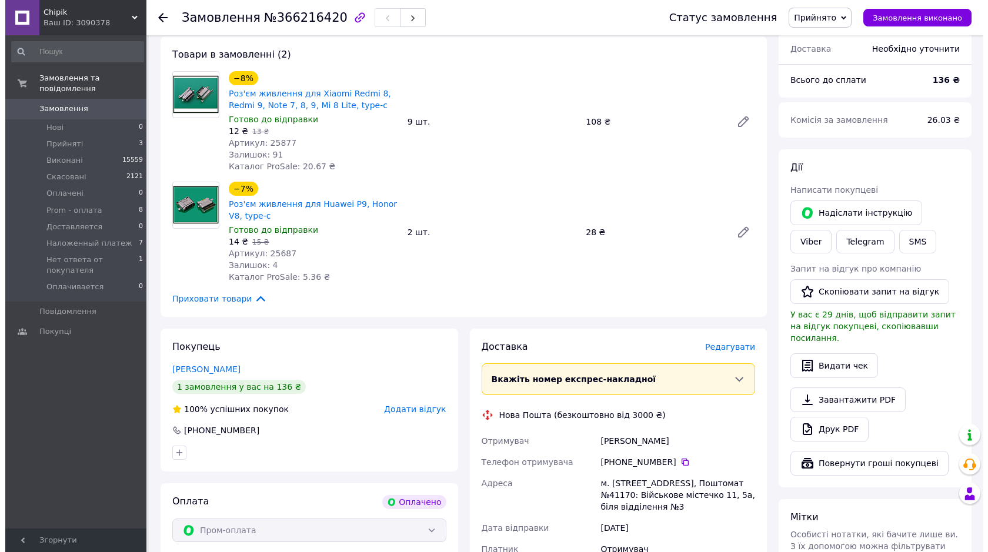
scroll to position [412, 0]
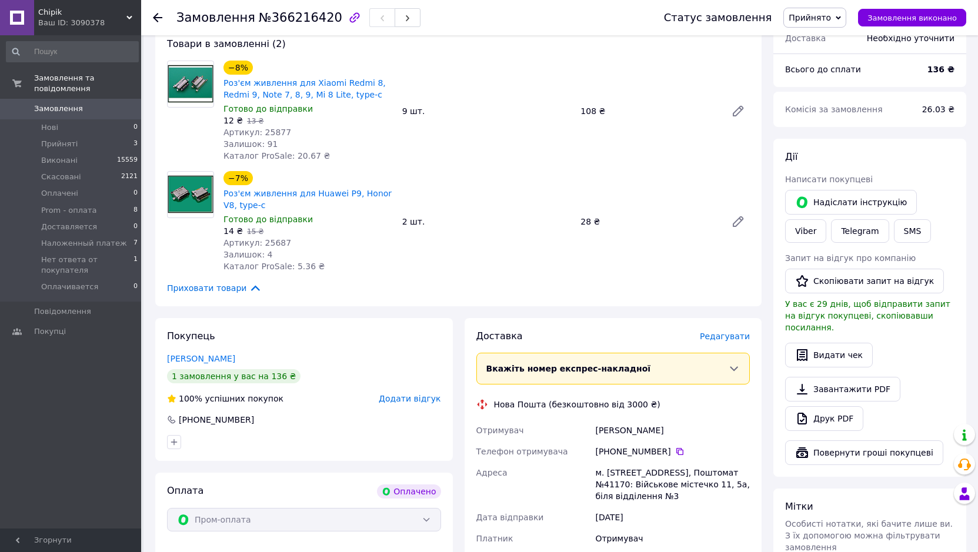
click at [729, 332] on span "Редагувати" at bounding box center [725, 336] width 50 height 9
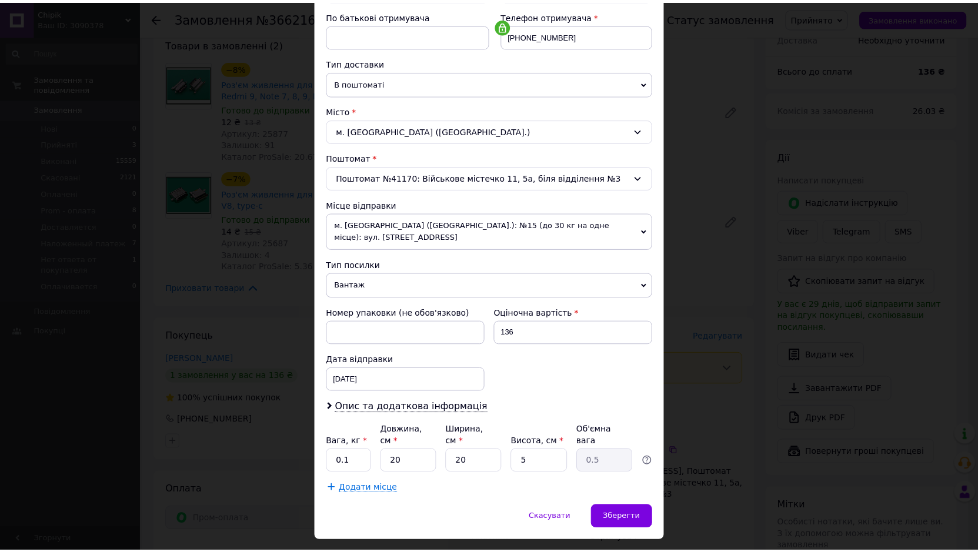
scroll to position [229, 0]
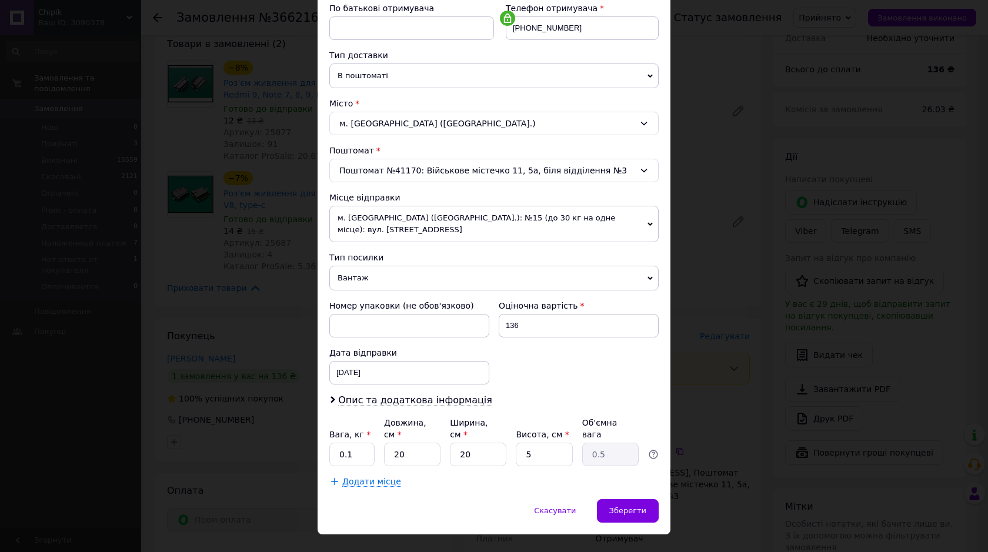
click at [702, 452] on div "× Редагування доставки Спосіб доставки Нова Пошта (безкоштовно від 3000 ₴) Плат…" at bounding box center [494, 276] width 988 height 552
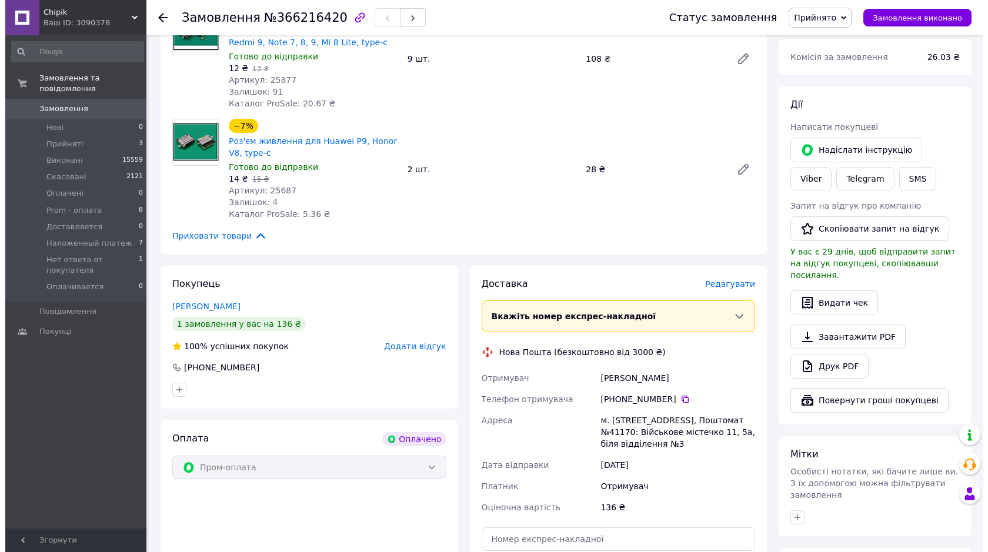
scroll to position [471, 0]
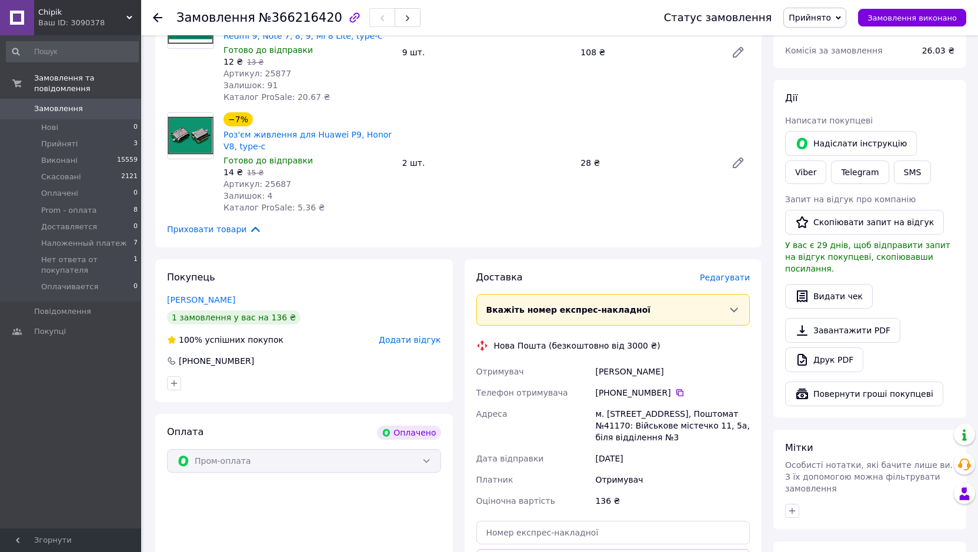
click at [716, 273] on span "Редагувати" at bounding box center [725, 277] width 50 height 9
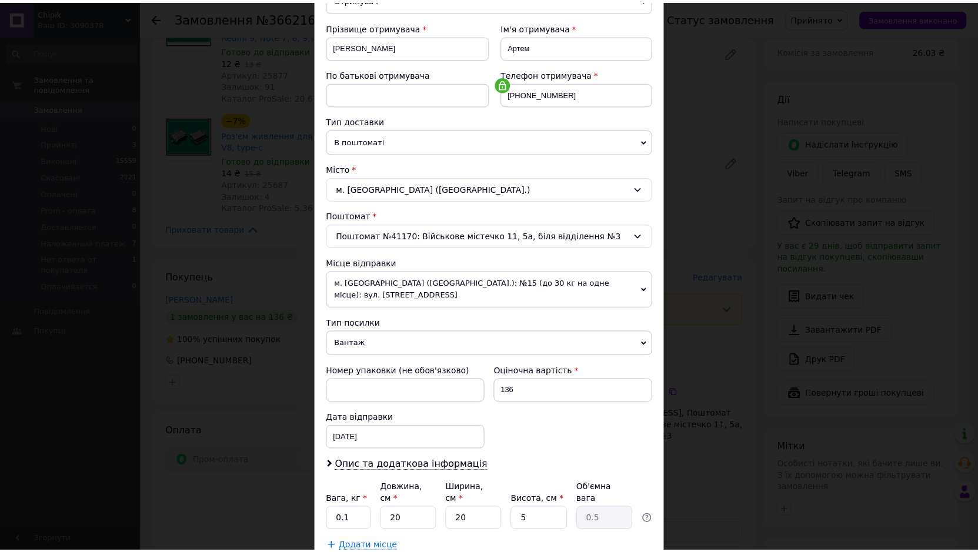
scroll to position [176, 0]
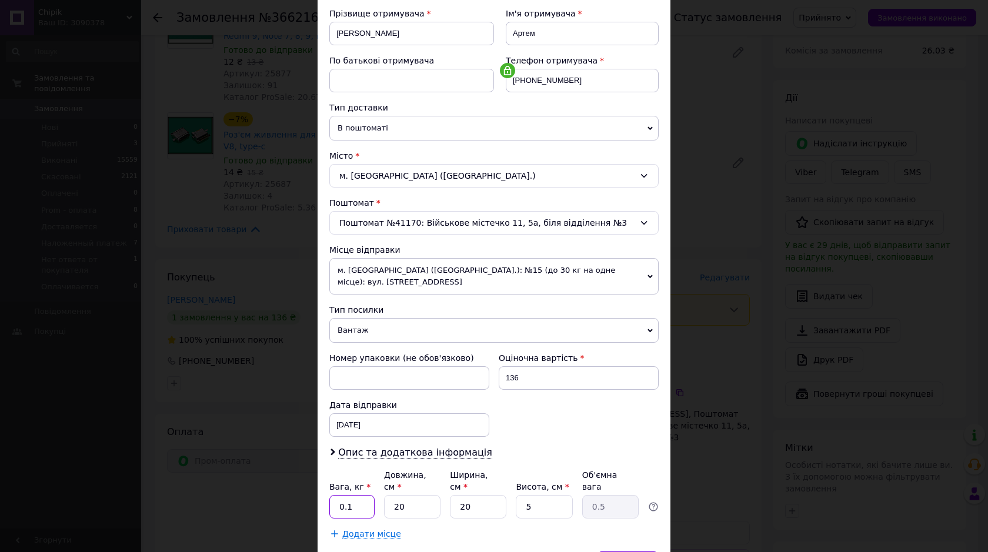
drag, startPoint x: 356, startPoint y: 483, endPoint x: 362, endPoint y: 485, distance: 6.1
click at [358, 495] on input "0.1" at bounding box center [351, 507] width 45 height 24
type input "0.5"
drag, startPoint x: 632, startPoint y: 541, endPoint x: 637, endPoint y: 535, distance: 8.4
click at [635, 552] on span "Зберегти" at bounding box center [627, 563] width 37 height 9
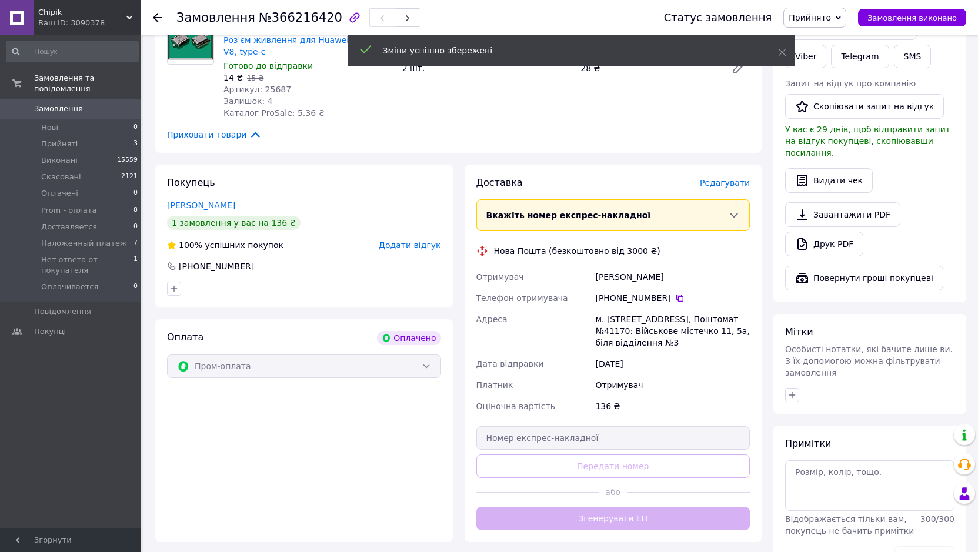
scroll to position [588, 0]
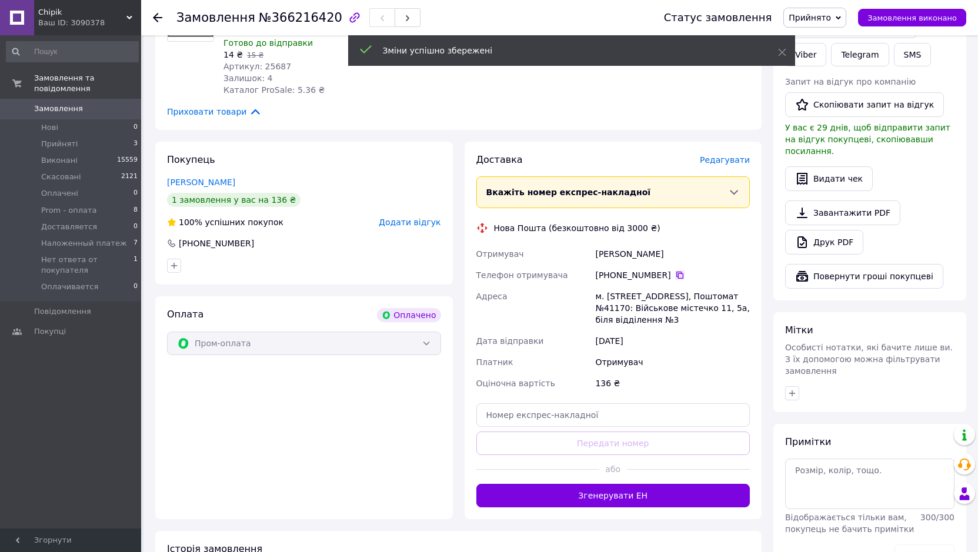
click at [675, 271] on icon at bounding box center [679, 275] width 9 height 9
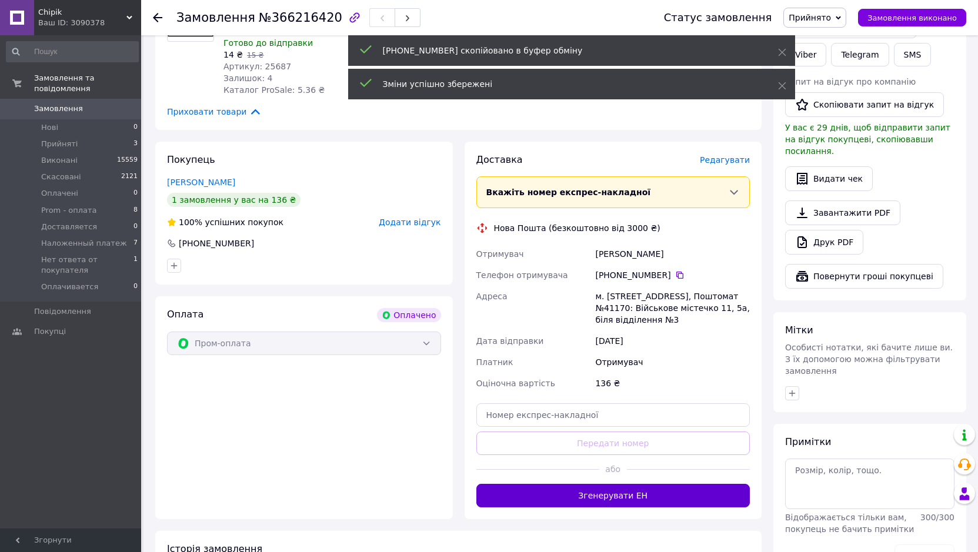
click at [633, 484] on button "Згенерувати ЕН" at bounding box center [613, 496] width 274 height 24
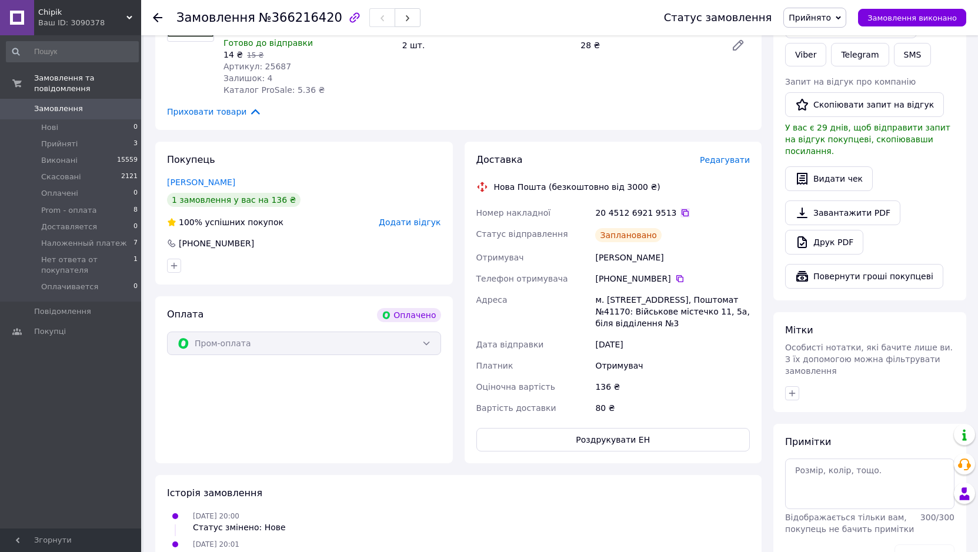
click at [680, 208] on icon at bounding box center [684, 212] width 9 height 9
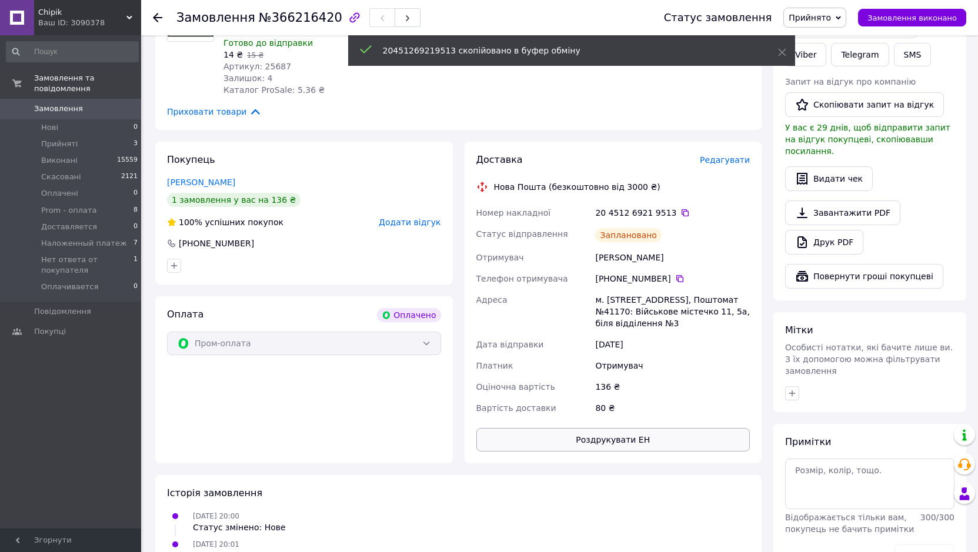
click at [623, 428] on button "Роздрукувати ЕН" at bounding box center [613, 440] width 274 height 24
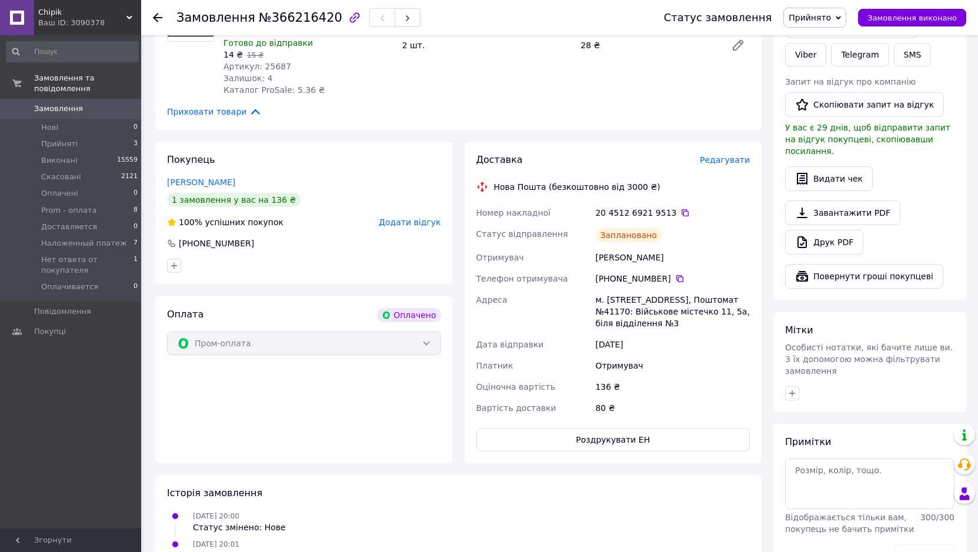
click at [819, 24] on span "Прийнято" at bounding box center [814, 18] width 63 height 20
click at [843, 99] on li "Prom - оплата" at bounding box center [843, 94] width 118 height 18
click at [648, 154] on div "Доставка" at bounding box center [587, 161] width 223 height 14
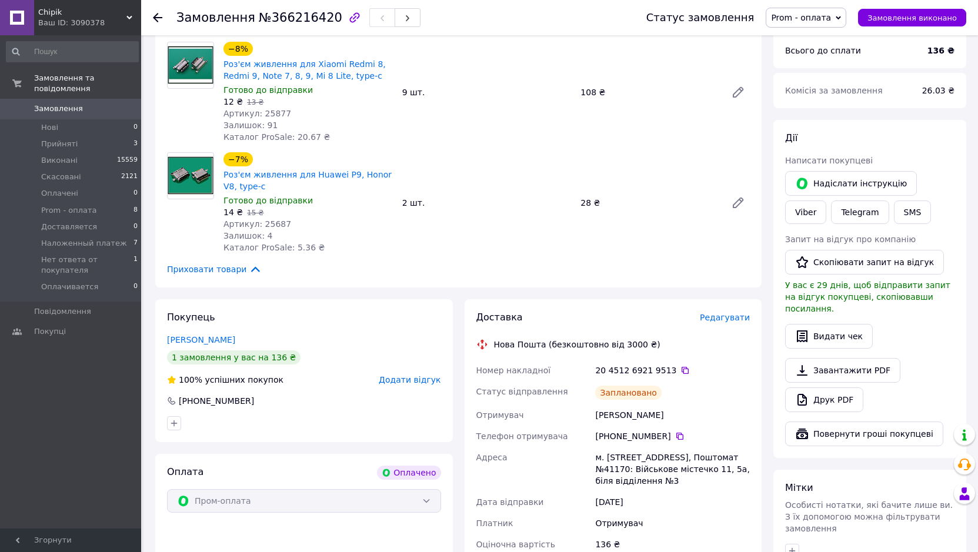
scroll to position [412, 0]
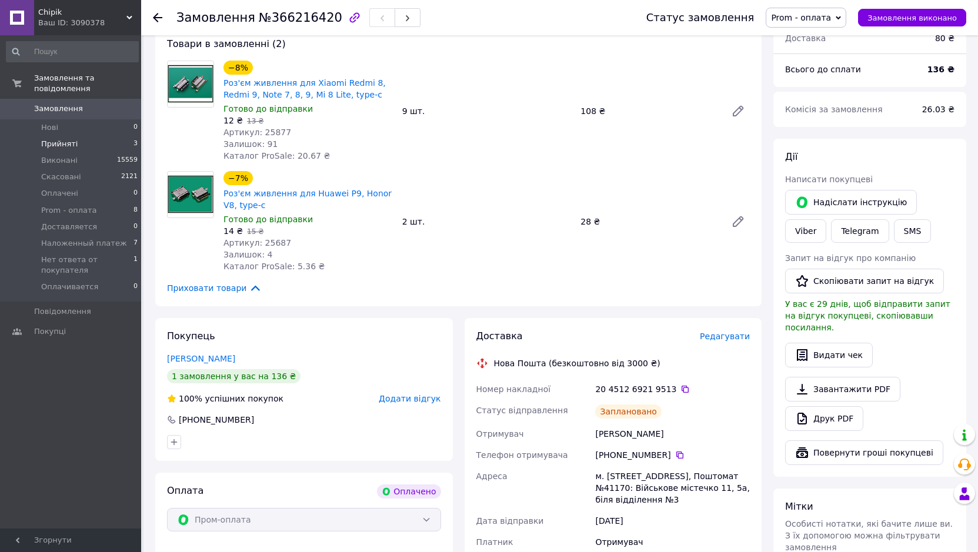
click at [86, 136] on li "Прийняті 3" at bounding box center [72, 144] width 145 height 16
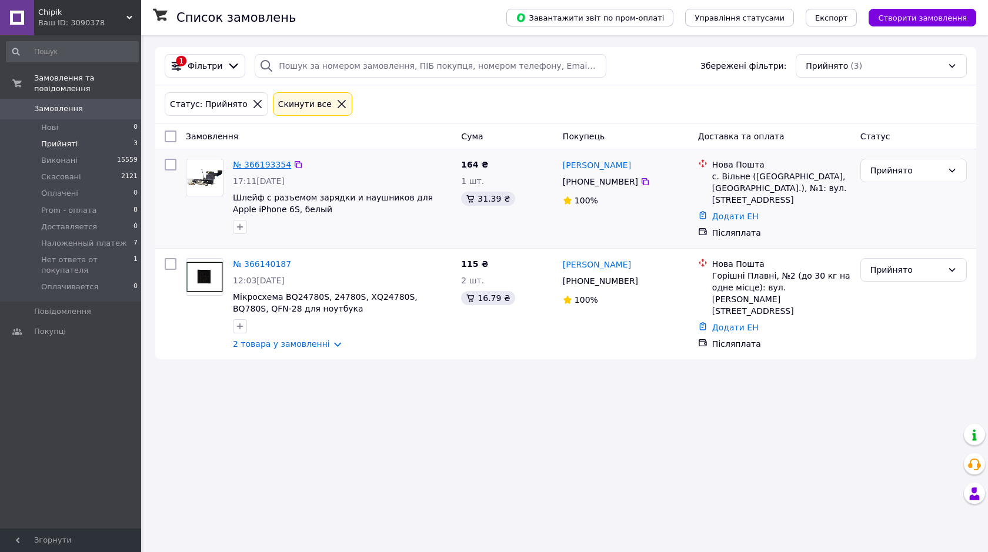
click at [261, 162] on link "№ 366193354" at bounding box center [262, 164] width 58 height 9
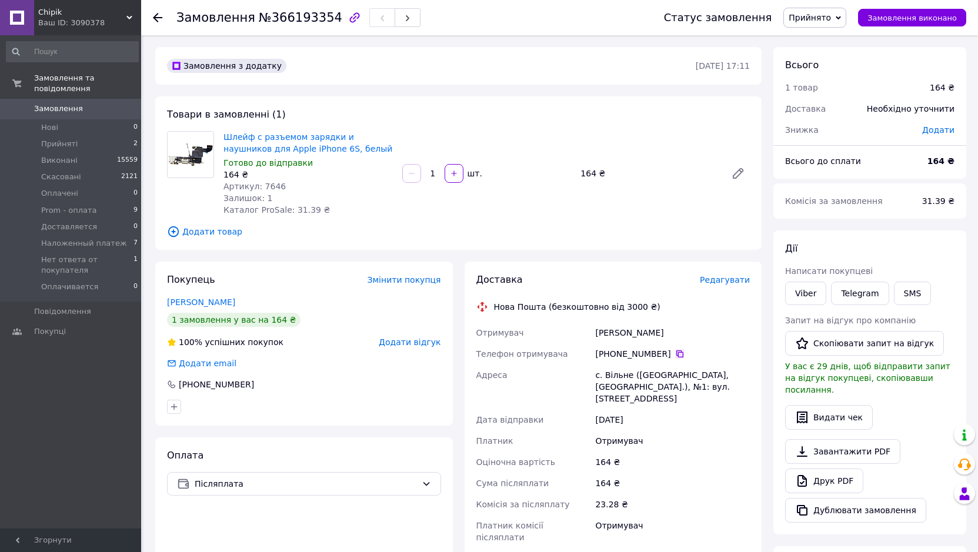
click at [675, 354] on icon at bounding box center [679, 353] width 9 height 9
click at [612, 332] on div "[PERSON_NAME]" at bounding box center [672, 332] width 159 height 21
copy div "[PERSON_NAME]"
click at [648, 333] on div "[PERSON_NAME]" at bounding box center [672, 332] width 159 height 21
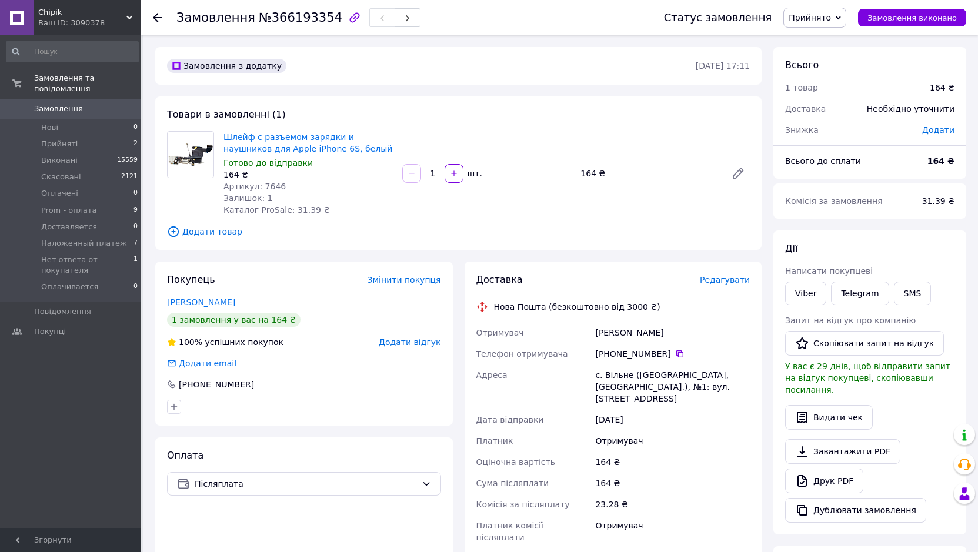
click at [648, 333] on div "[PERSON_NAME]" at bounding box center [672, 332] width 159 height 21
copy div "[PERSON_NAME]"
click at [607, 374] on div "с. Вільне ([GEOGRAPHIC_DATA], [GEOGRAPHIC_DATA].), №1: вул. [STREET_ADDRESS]" at bounding box center [672, 387] width 159 height 45
copy div "Вільне"
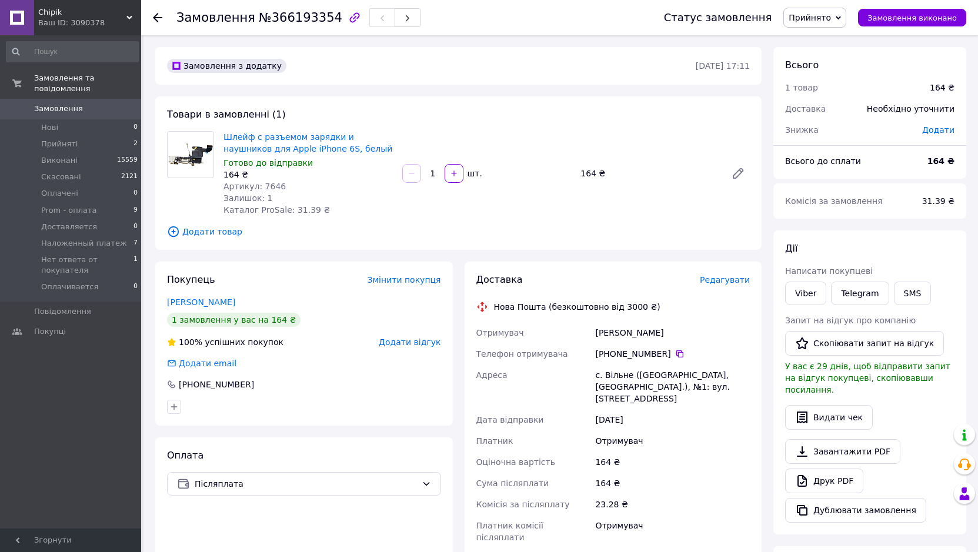
click at [666, 409] on div "[DATE]" at bounding box center [672, 419] width 159 height 21
drag, startPoint x: 683, startPoint y: 386, endPoint x: 596, endPoint y: 376, distance: 87.6
click at [596, 376] on div "с. Вільне ([GEOGRAPHIC_DATA], [GEOGRAPHIC_DATA].), №1: вул. [STREET_ADDRESS]" at bounding box center [672, 387] width 159 height 45
copy div "с. Вільне ([GEOGRAPHIC_DATA], [GEOGRAPHIC_DATA].)"
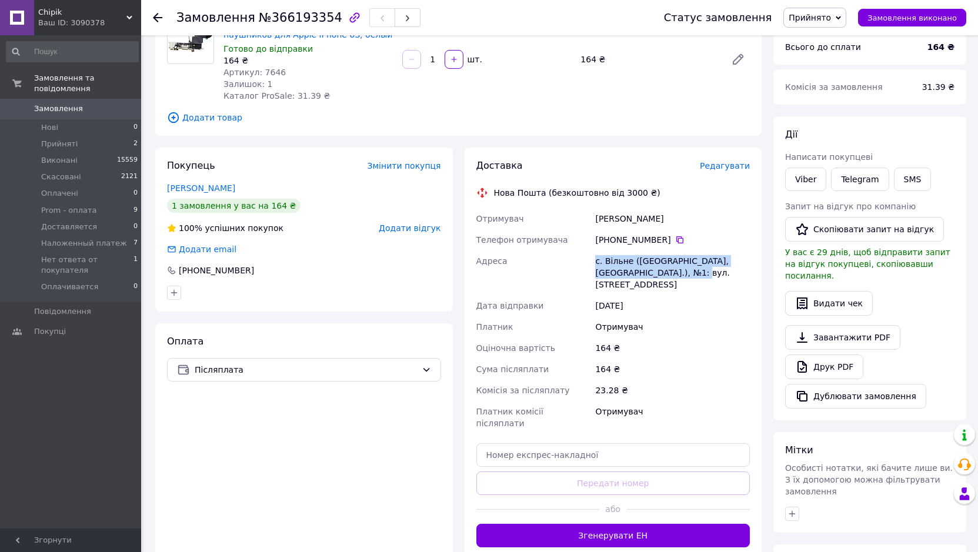
scroll to position [118, 0]
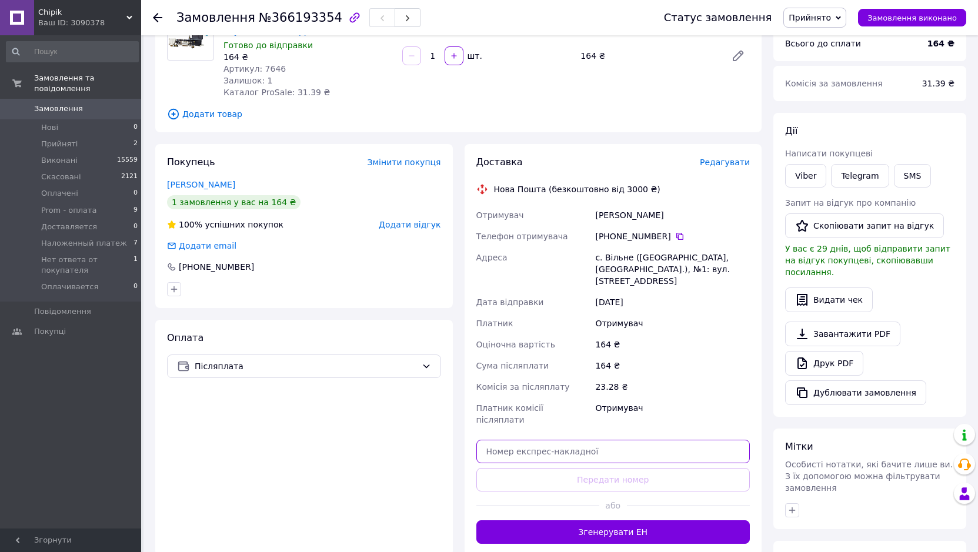
click at [600, 444] on input "text" at bounding box center [613, 452] width 274 height 24
paste input "20451269221703"
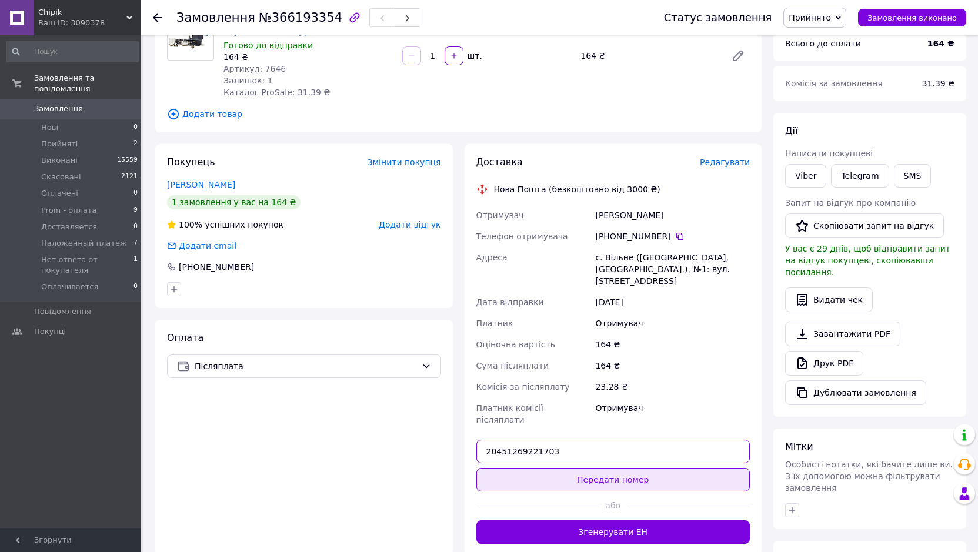
type input "20451269221703"
click at [609, 468] on button "Передати номер" at bounding box center [613, 480] width 274 height 24
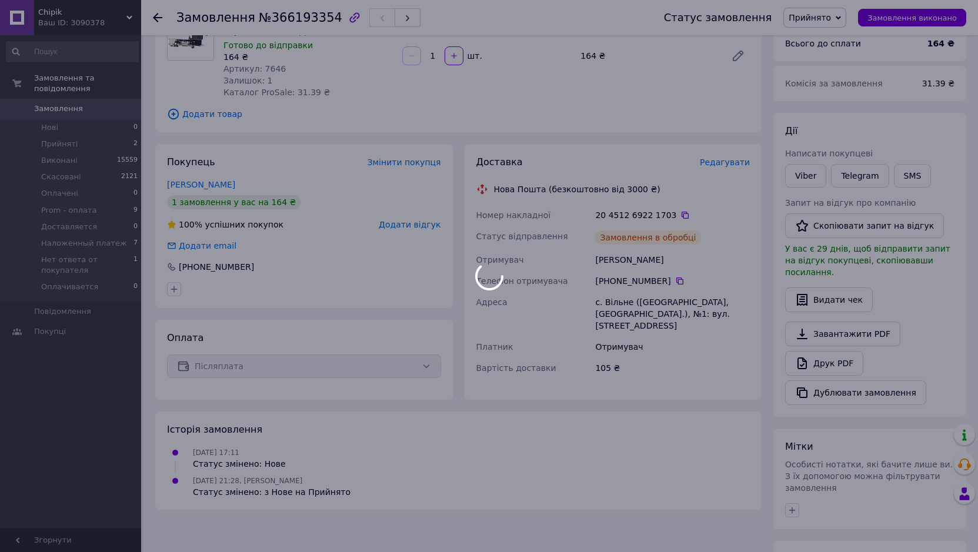
click at [826, 21] on span "Прийнято" at bounding box center [810, 17] width 42 height 9
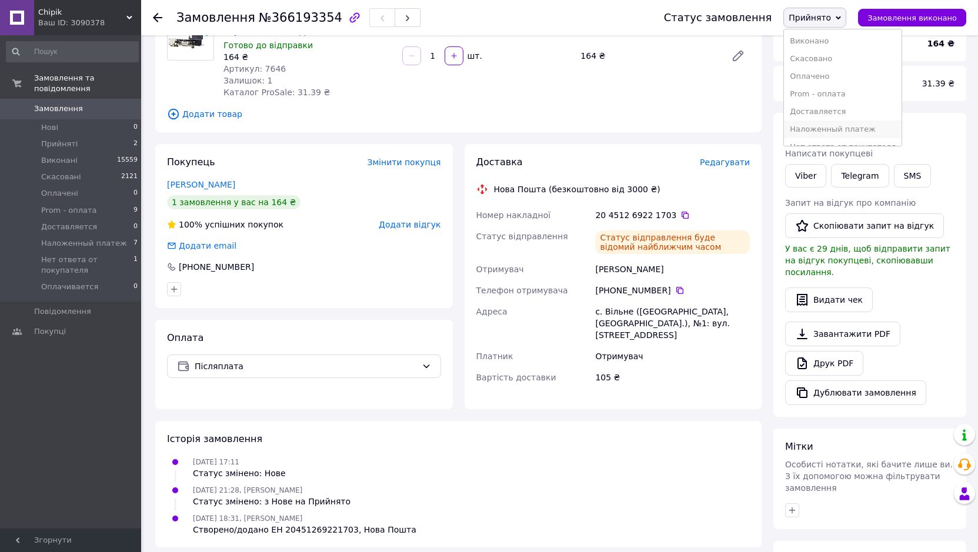
click at [855, 130] on li "Наложенный платеж" at bounding box center [843, 130] width 118 height 18
click at [64, 139] on span "Прийняті" at bounding box center [59, 144] width 36 height 11
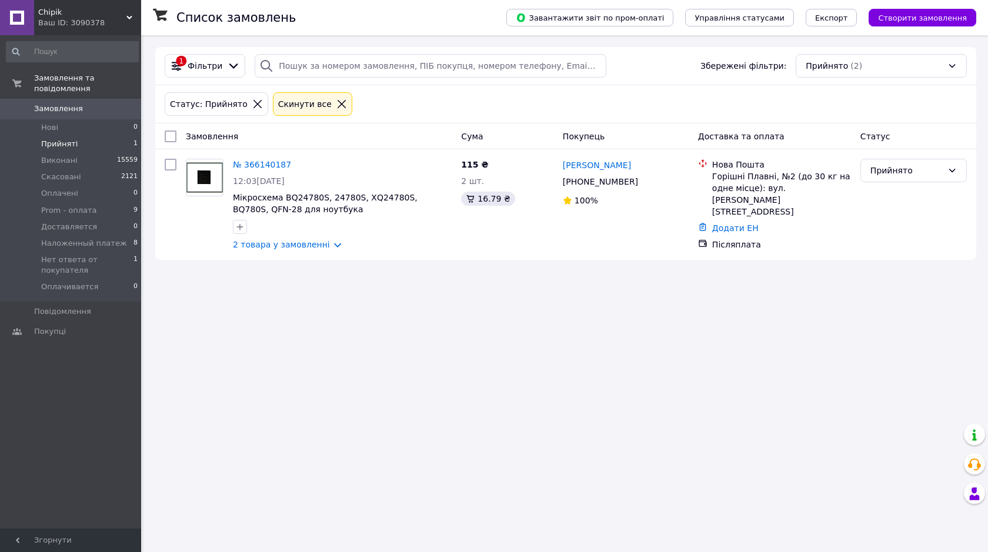
click at [69, 104] on span "Замовлення" at bounding box center [58, 109] width 49 height 11
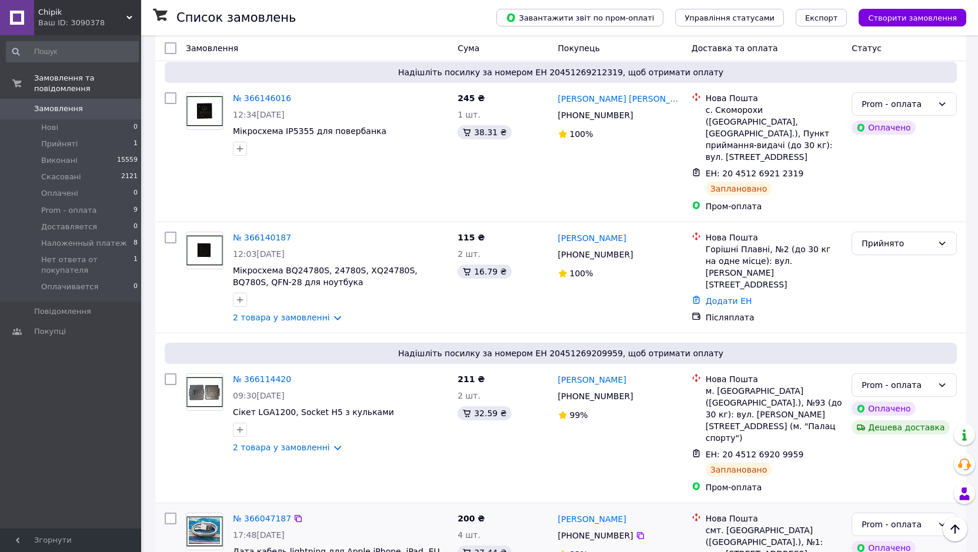
scroll to position [588, 0]
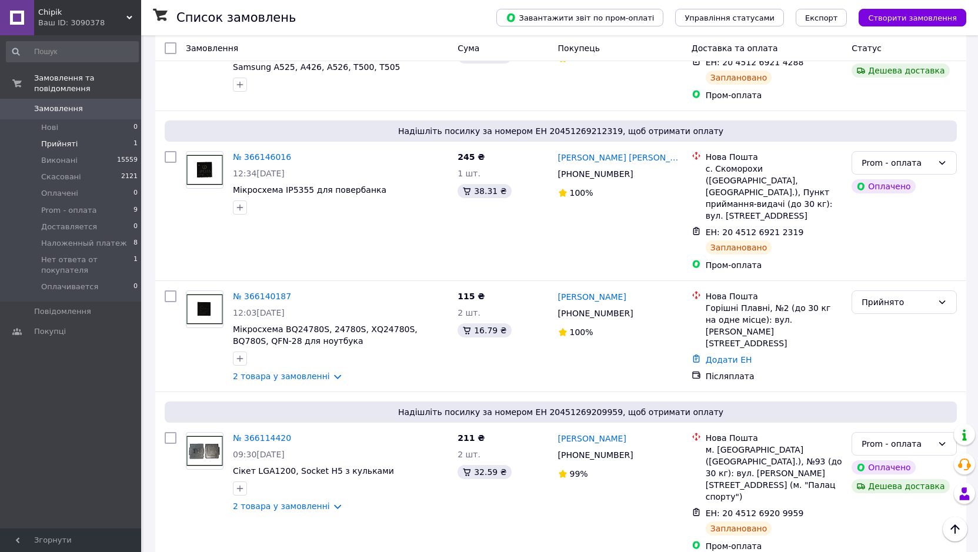
click at [77, 136] on li "Прийняті 1" at bounding box center [72, 144] width 145 height 16
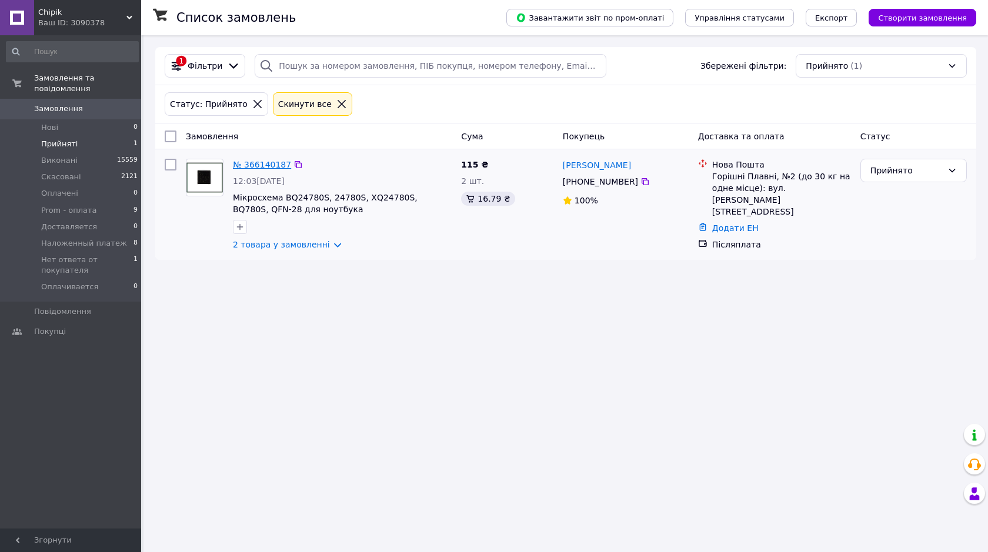
click at [268, 166] on link "№ 366140187" at bounding box center [262, 164] width 58 height 9
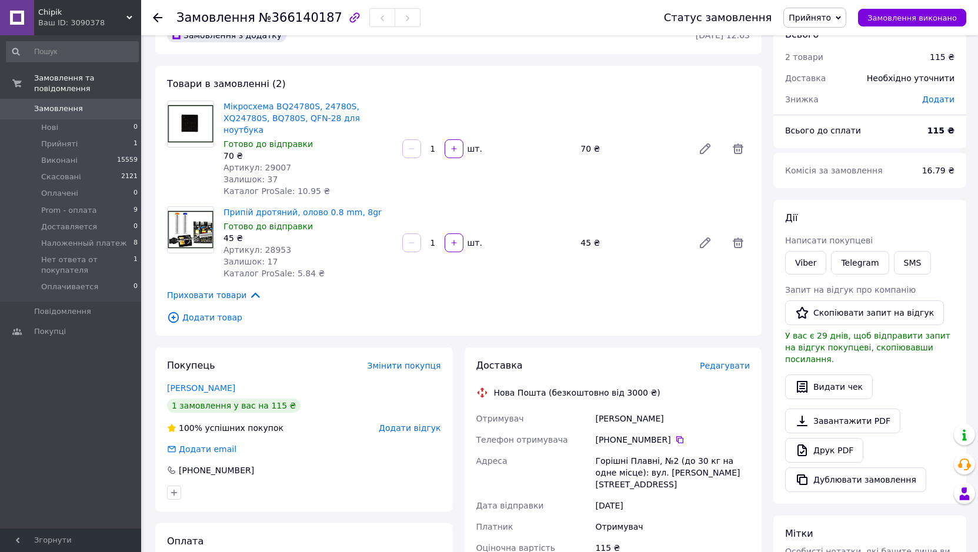
scroll to position [118, 0]
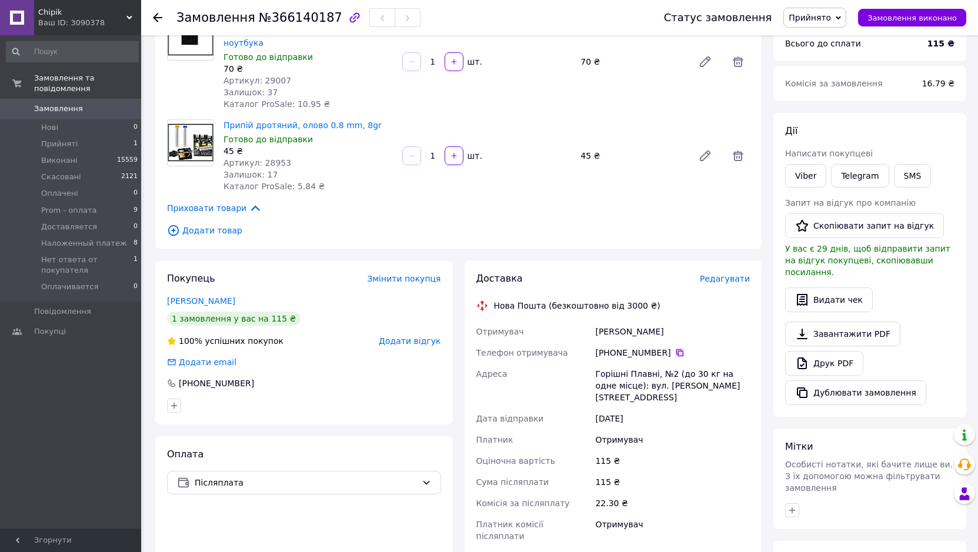
click at [676, 349] on icon at bounding box center [679, 352] width 7 height 7
click at [604, 321] on div "[PERSON_NAME]" at bounding box center [672, 331] width 159 height 21
copy div "[PERSON_NAME]"
click at [632, 321] on div "[PERSON_NAME]" at bounding box center [672, 331] width 159 height 21
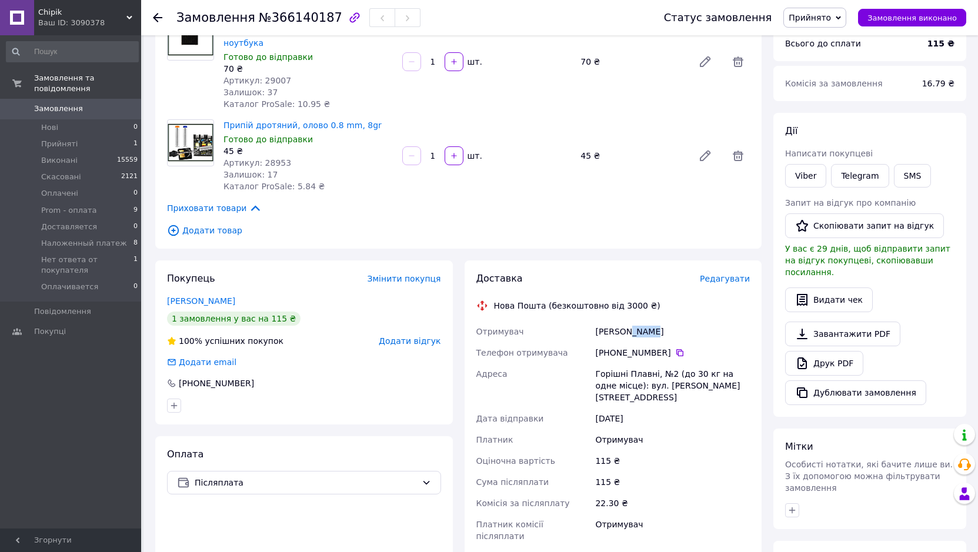
click at [632, 321] on div "[PERSON_NAME]" at bounding box center [672, 331] width 159 height 21
copy div "[PERSON_NAME]"
click at [610, 363] on div "Горішні Плавні, №2 (до 30 кг на одне місце): вул. [PERSON_NAME][STREET_ADDRESS]" at bounding box center [672, 385] width 159 height 45
copy div "Горішні"
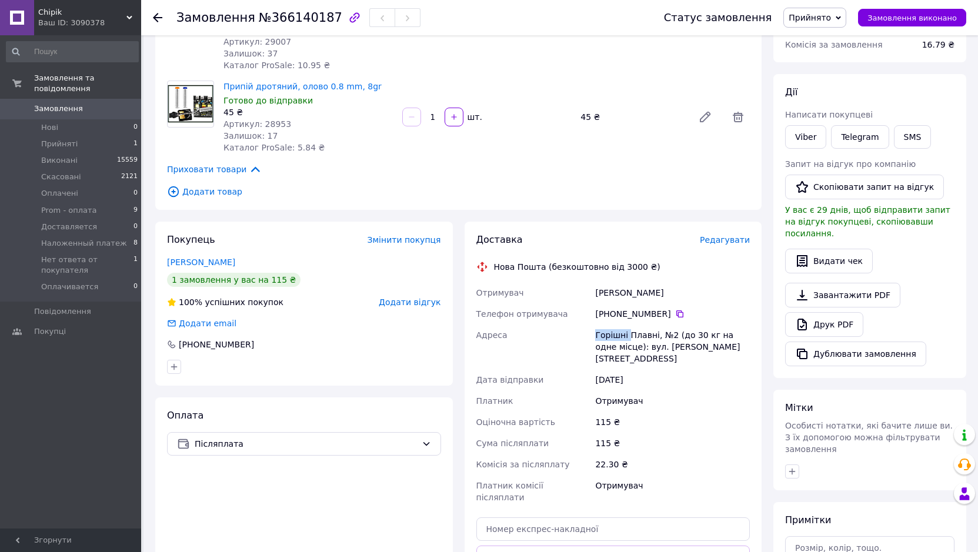
scroll to position [176, 0]
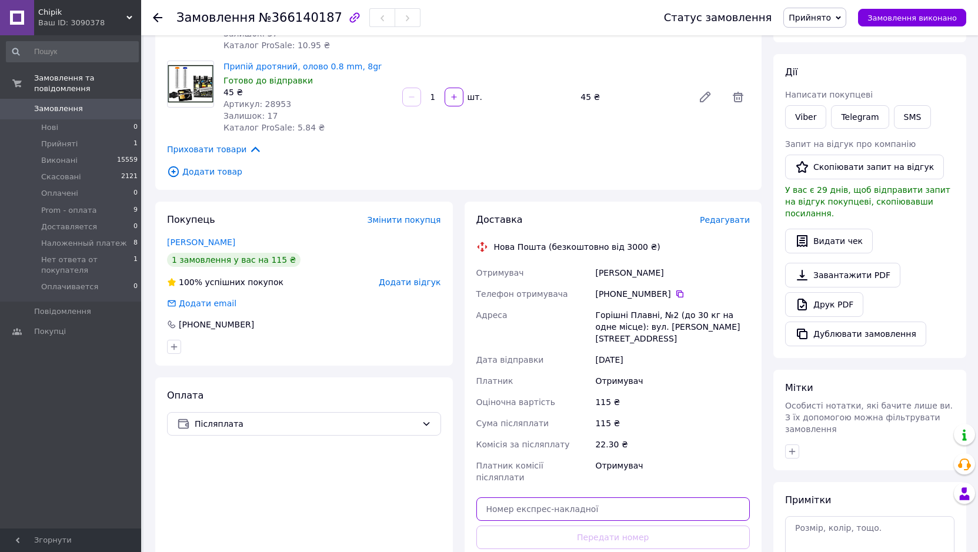
click at [598, 498] on input "text" at bounding box center [613, 510] width 274 height 24
paste input "20451269223200"
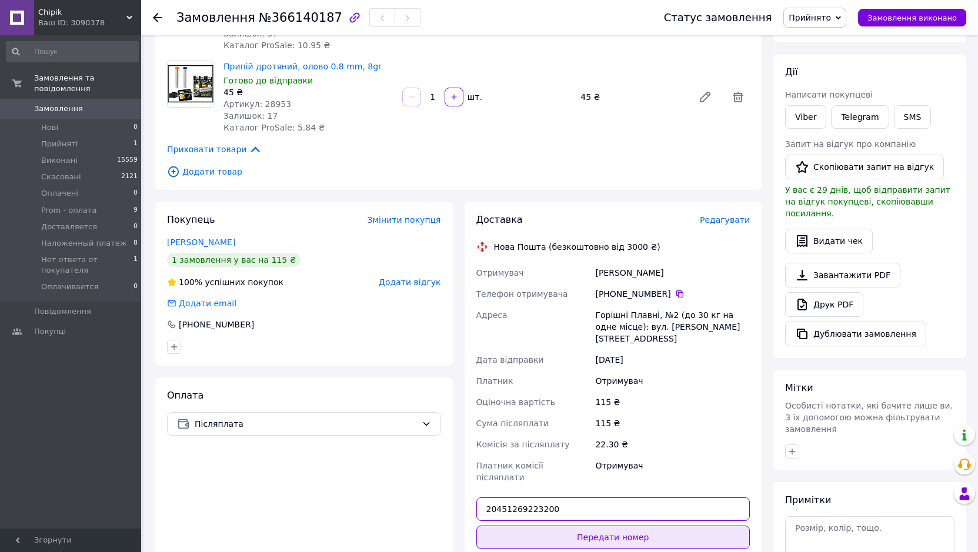
type input "20451269223200"
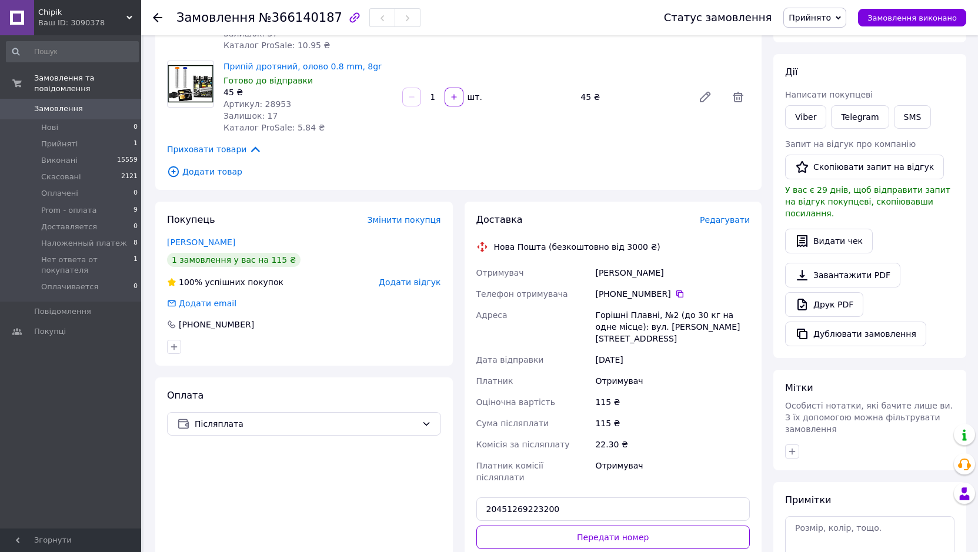
drag, startPoint x: 595, startPoint y: 501, endPoint x: 611, endPoint y: 487, distance: 21.2
click at [598, 526] on button "Передати номер" at bounding box center [613, 538] width 274 height 24
click at [831, 22] on span "Прийнято" at bounding box center [810, 17] width 42 height 9
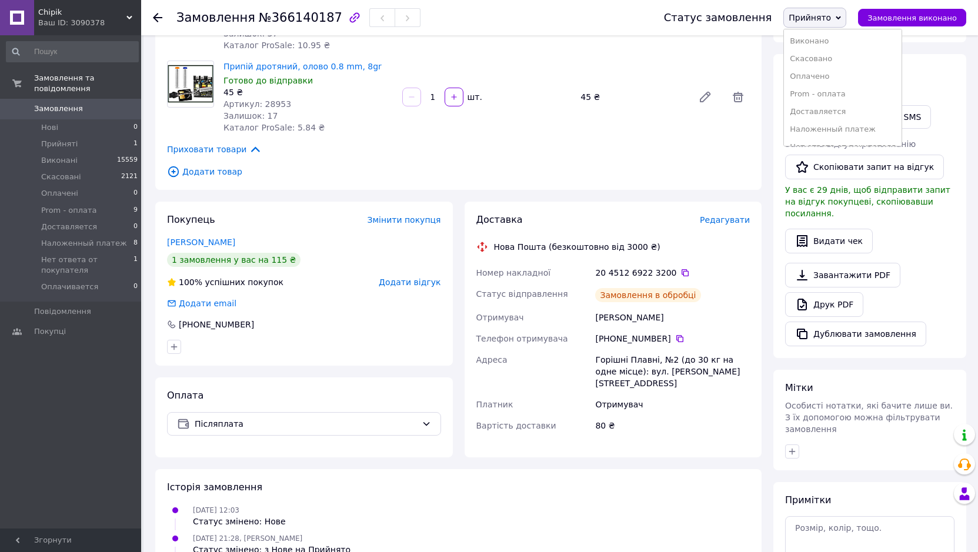
click at [850, 129] on li "Наложенный платеж" at bounding box center [843, 130] width 118 height 18
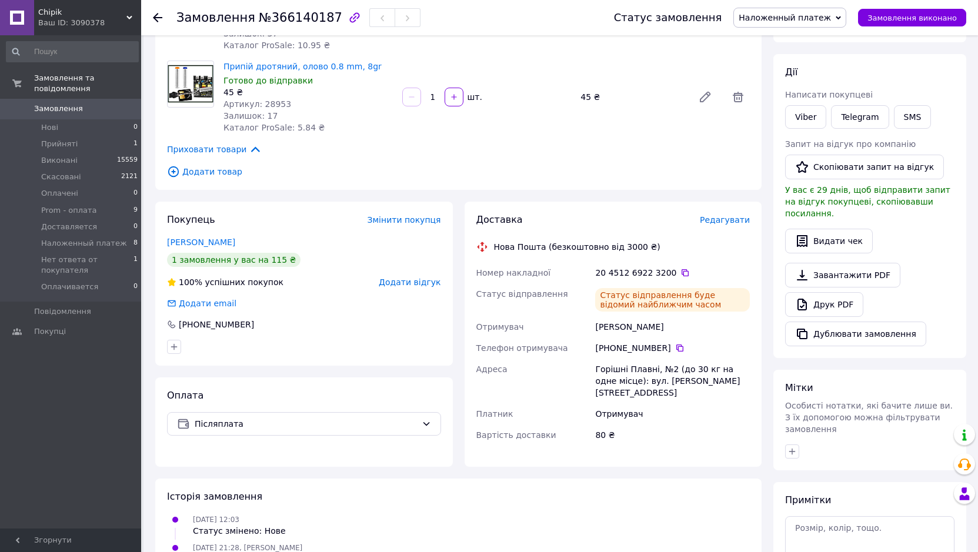
drag, startPoint x: 64, startPoint y: 105, endPoint x: 71, endPoint y: 99, distance: 9.2
click at [64, 104] on link "Замовлення 0" at bounding box center [72, 109] width 145 height 20
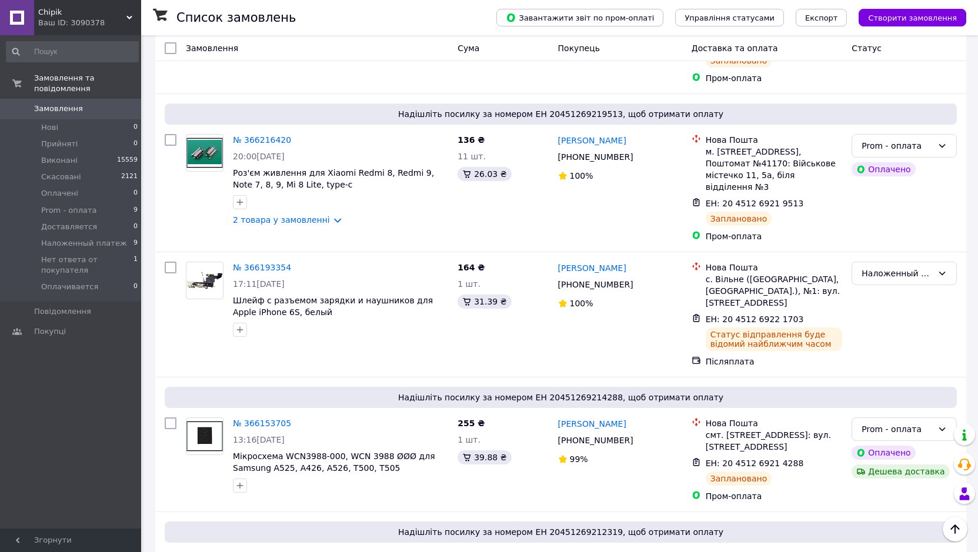
scroll to position [176, 0]
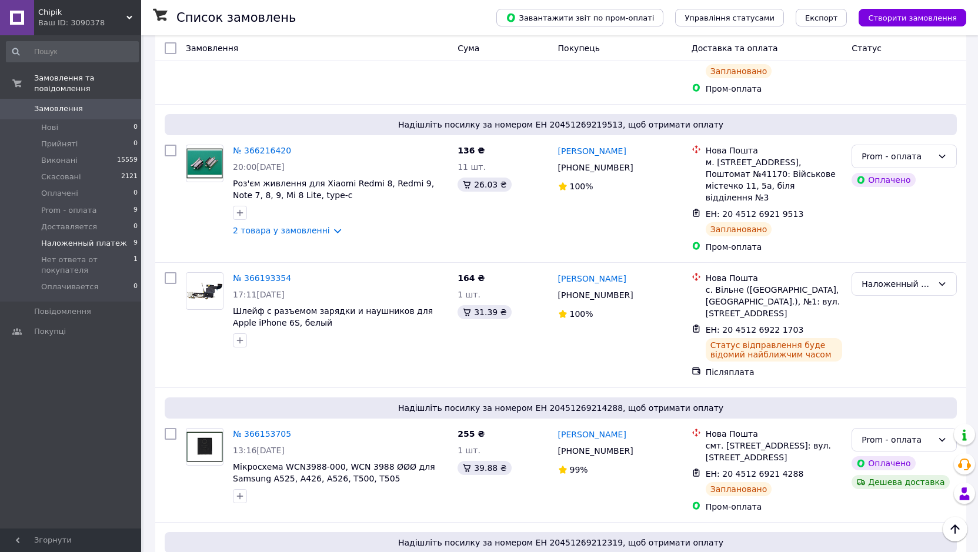
drag, startPoint x: 102, startPoint y: 233, endPoint x: 228, endPoint y: 213, distance: 128.1
click at [102, 238] on span "Наложенный платеж" at bounding box center [84, 243] width 86 height 11
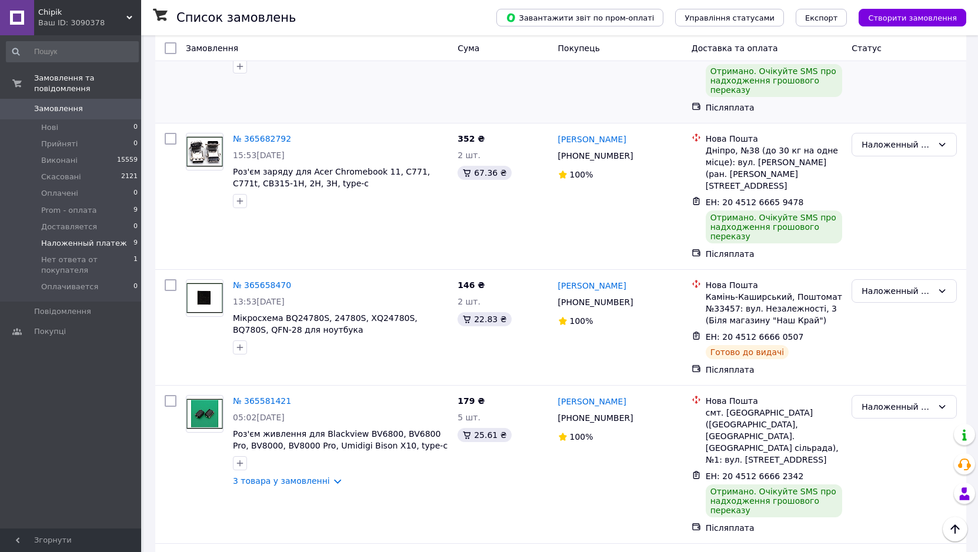
scroll to position [722, 0]
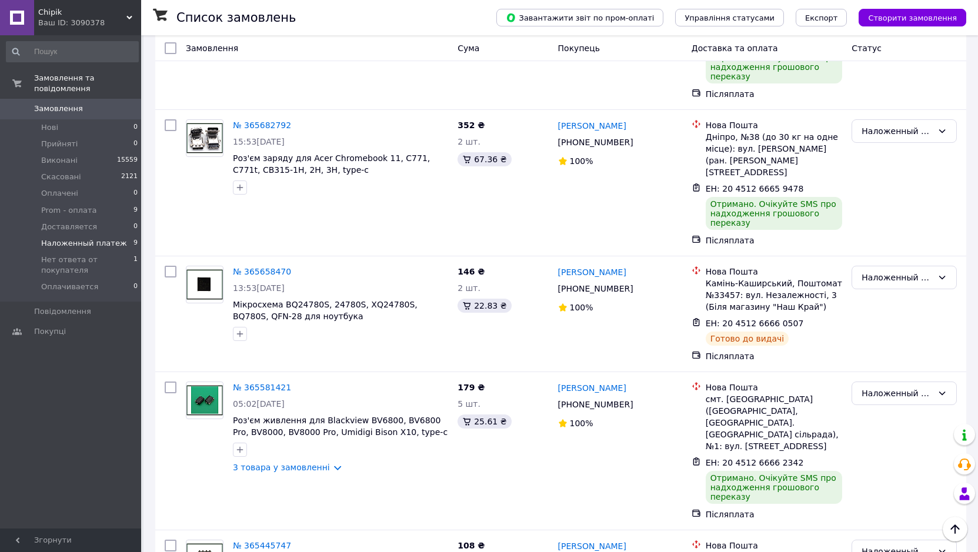
click at [72, 104] on span "Замовлення" at bounding box center [58, 109] width 49 height 11
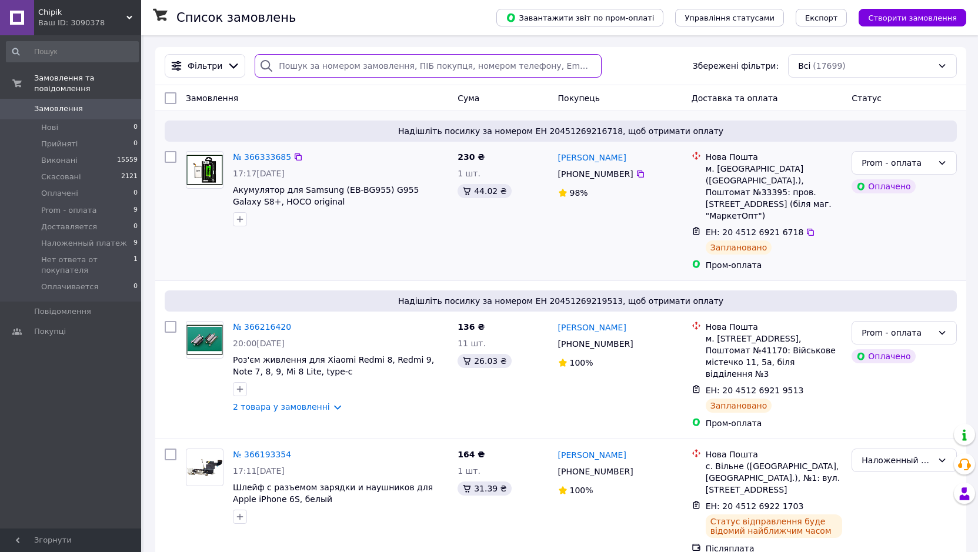
drag, startPoint x: 343, startPoint y: 71, endPoint x: 361, endPoint y: 125, distance: 56.7
click at [346, 69] on input "search" at bounding box center [428, 66] width 347 height 24
paste input "[PHONE_NUMBER]"
type input "[PHONE_NUMBER]"
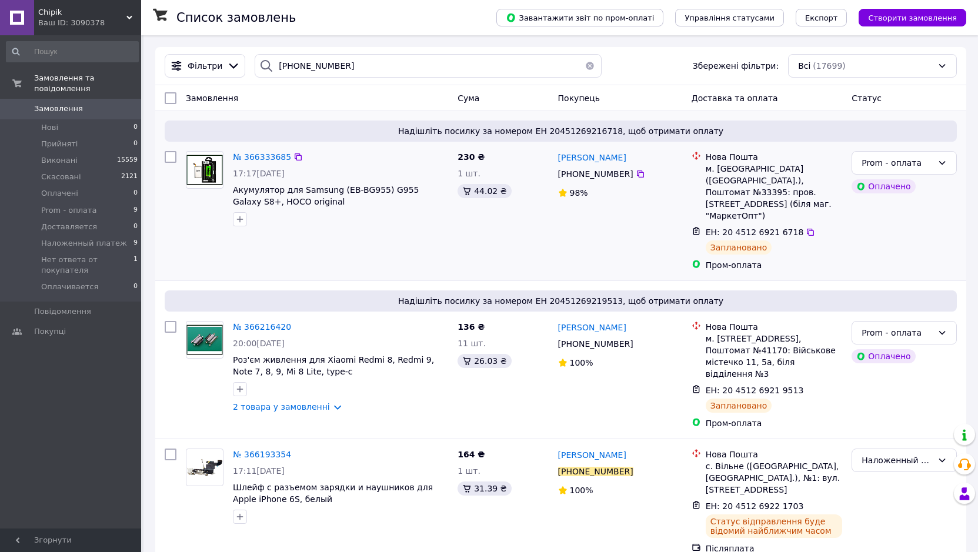
click at [392, 222] on div at bounding box center [341, 219] width 220 height 19
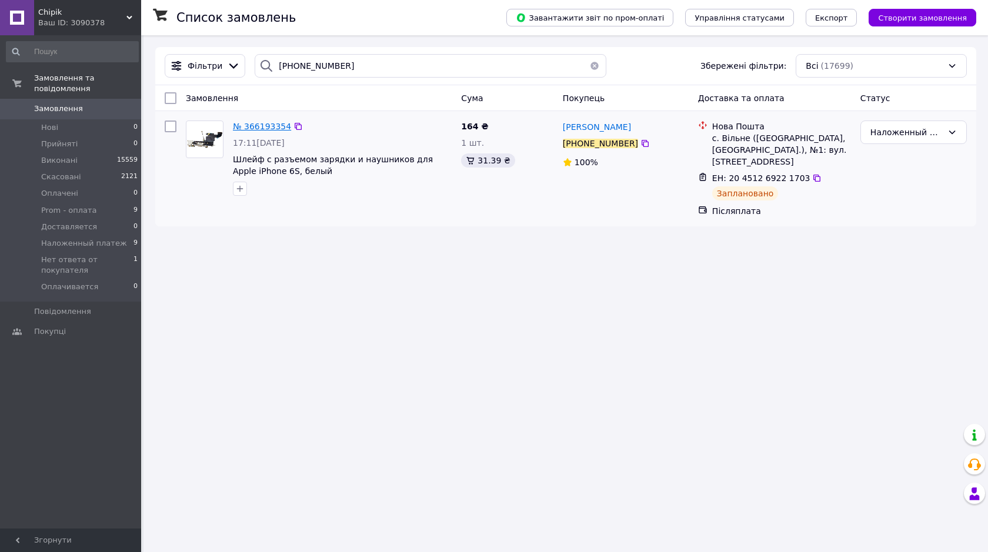
click at [260, 128] on span "№ 366193354" at bounding box center [262, 126] width 58 height 9
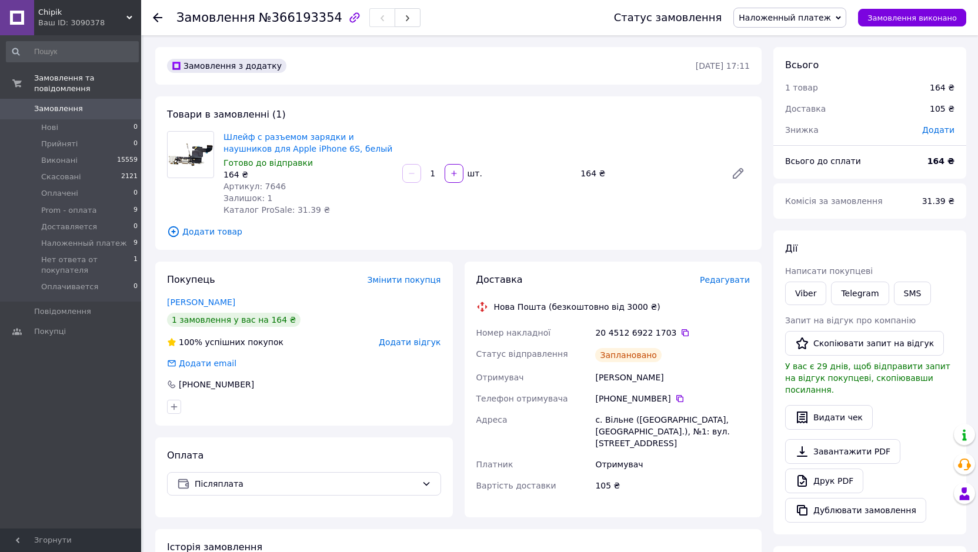
click at [73, 104] on span "Замовлення" at bounding box center [58, 109] width 49 height 11
